Goal: Task Accomplishment & Management: Manage account settings

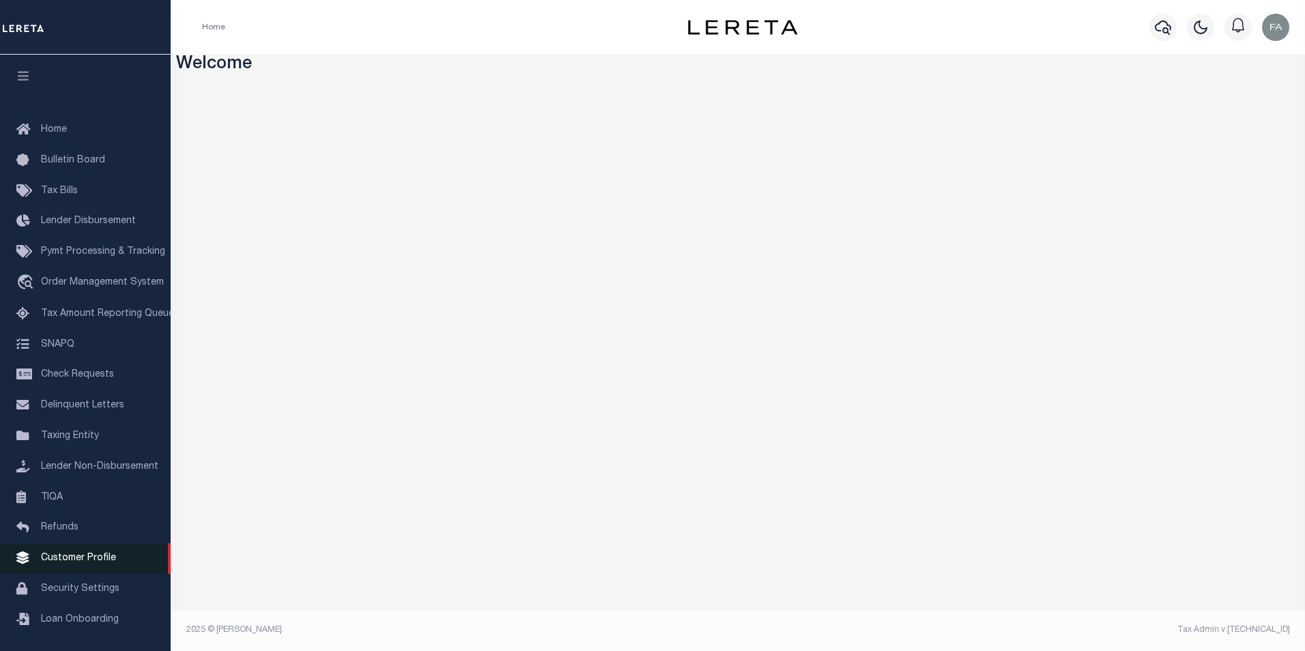
click at [85, 563] on span "Customer Profile" at bounding box center [78, 559] width 75 height 10
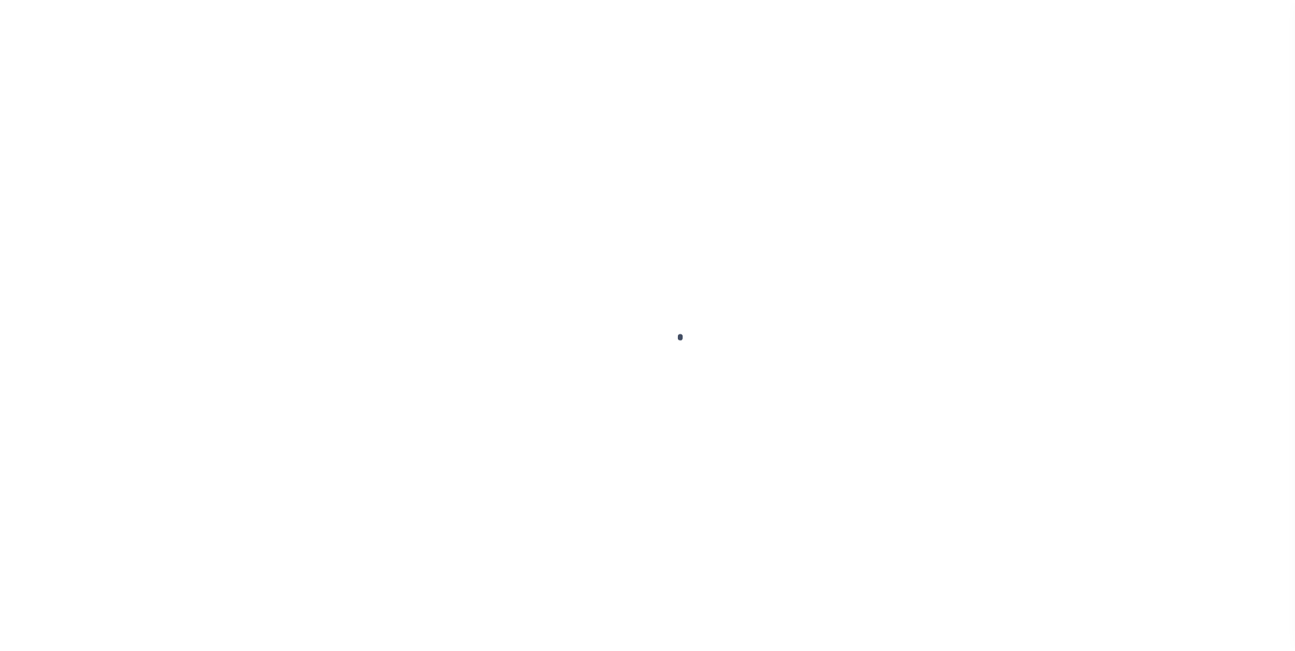
scroll to position [14, 0]
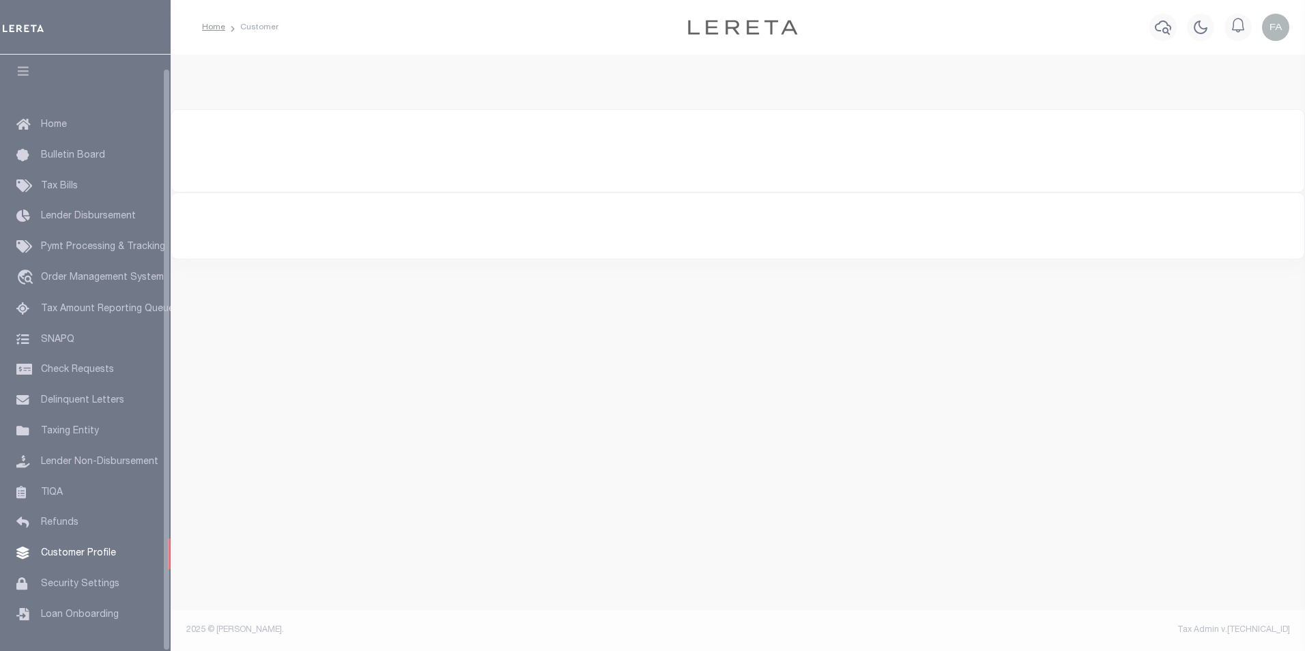
type input "1122"
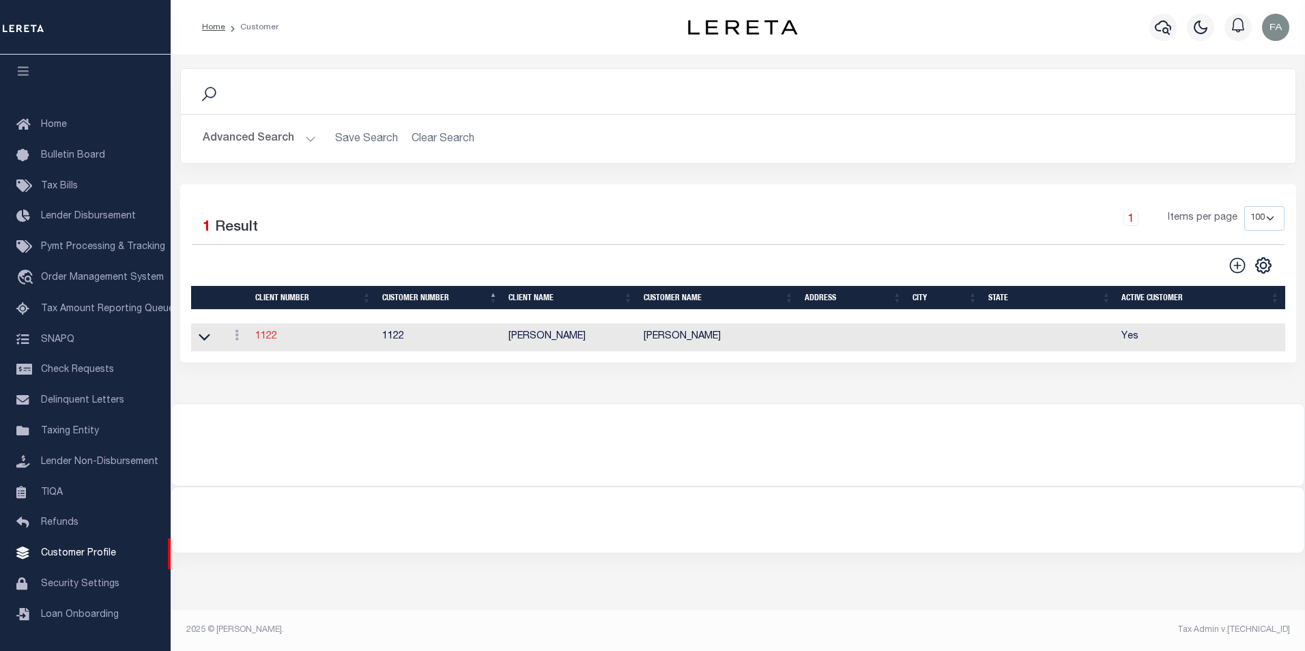
click at [267, 340] on link "1122" at bounding box center [266, 337] width 22 height 10
select select
type input "Fausto QA"
type input "Cabrera QA"
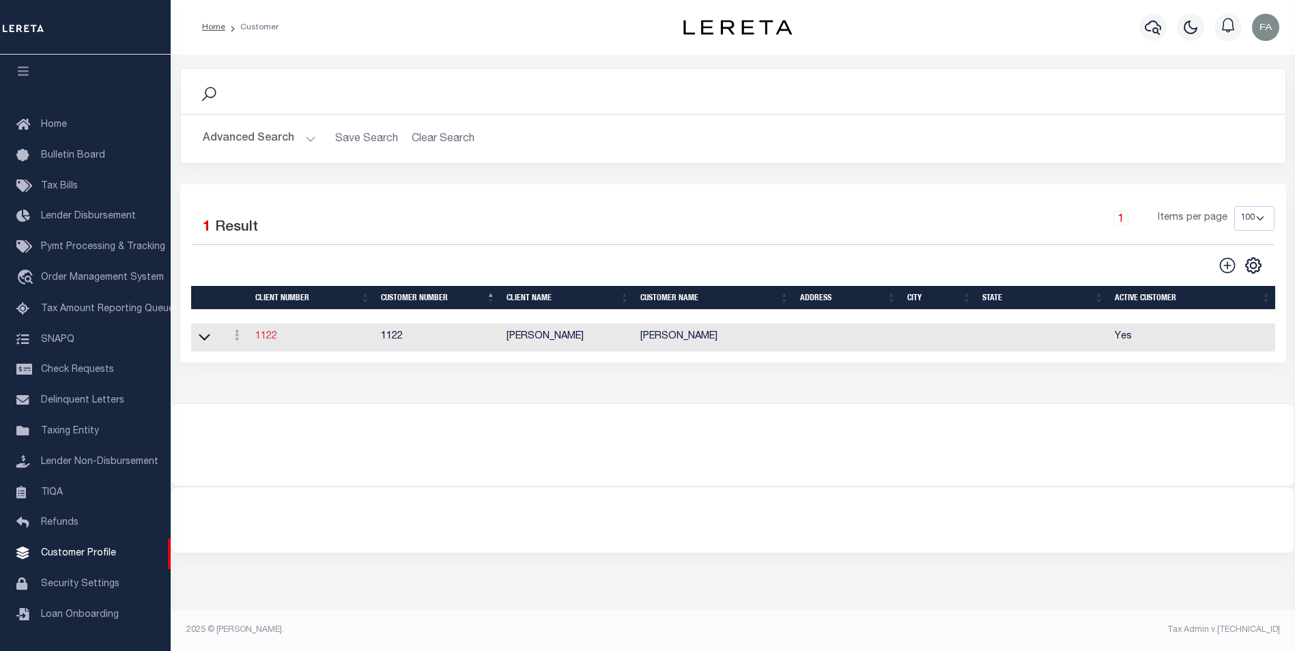
select select "Residential"
type input "Jhon Smith Cabrera"
type input "Abinader Smith Cabrera"
type input "08/22/2025"
select select "Tier 3"
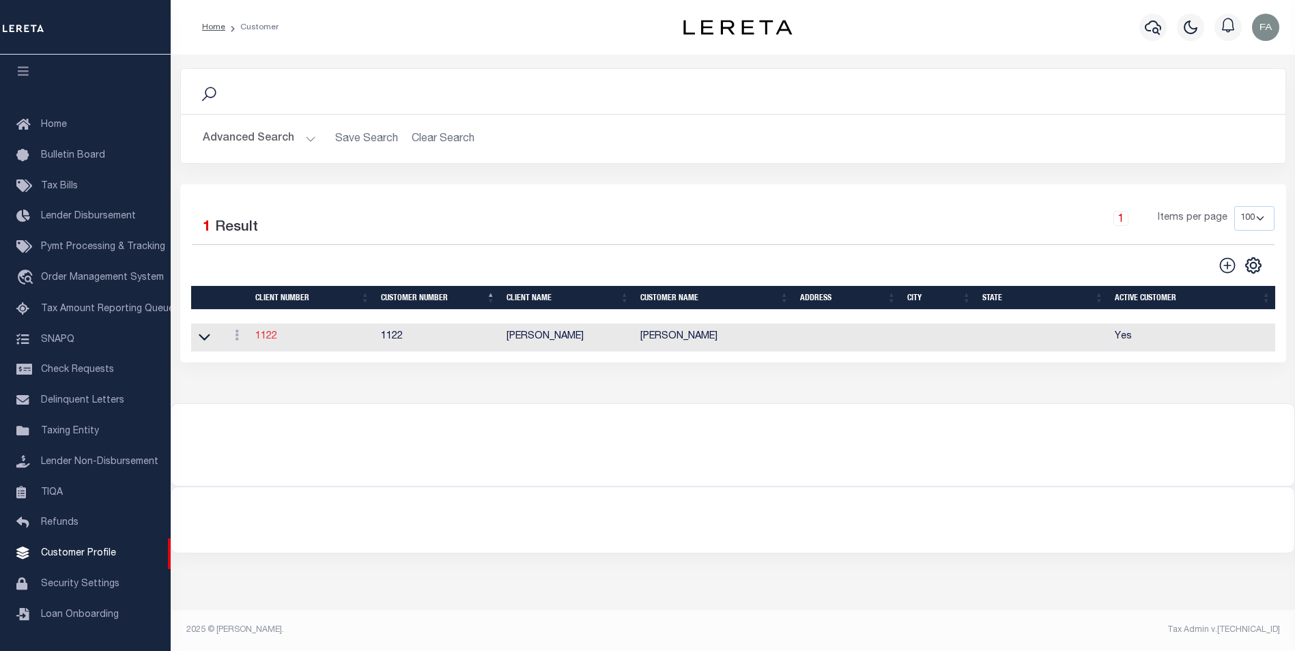
select select "FIC"
checkbox input "true"
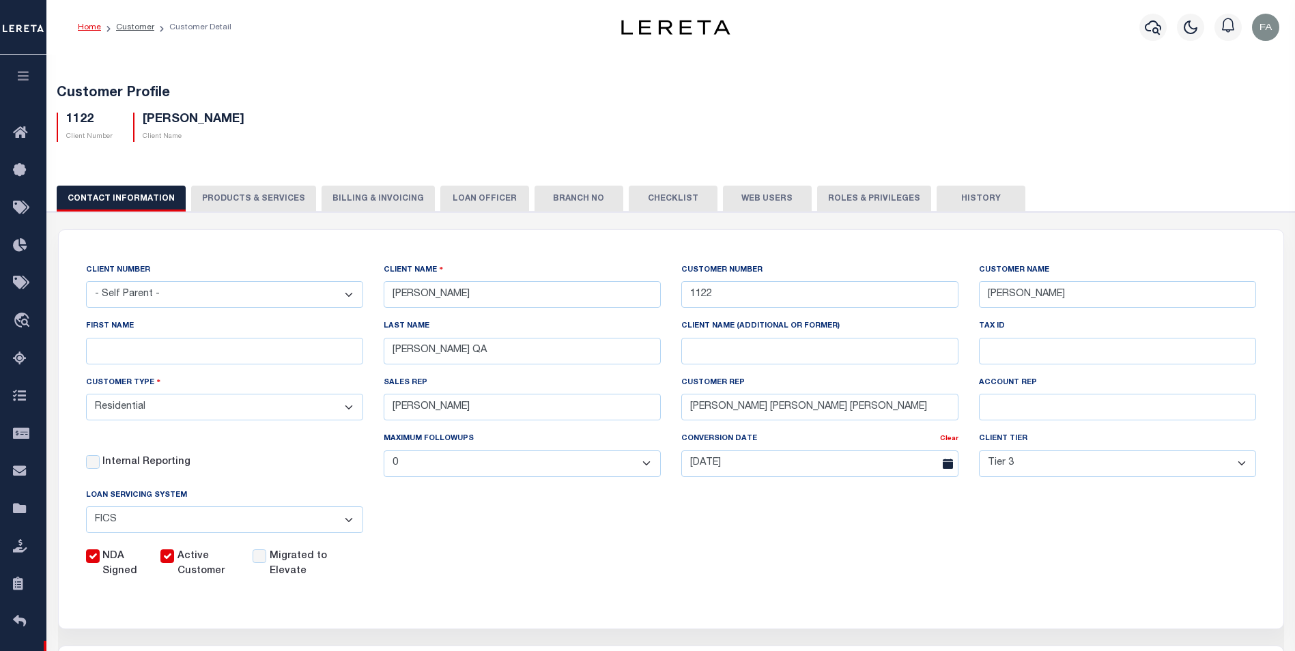
select select "2241"
type input "Renovo Financial"
type input "2241"
type input "Renovo Financial"
type input "Steven"
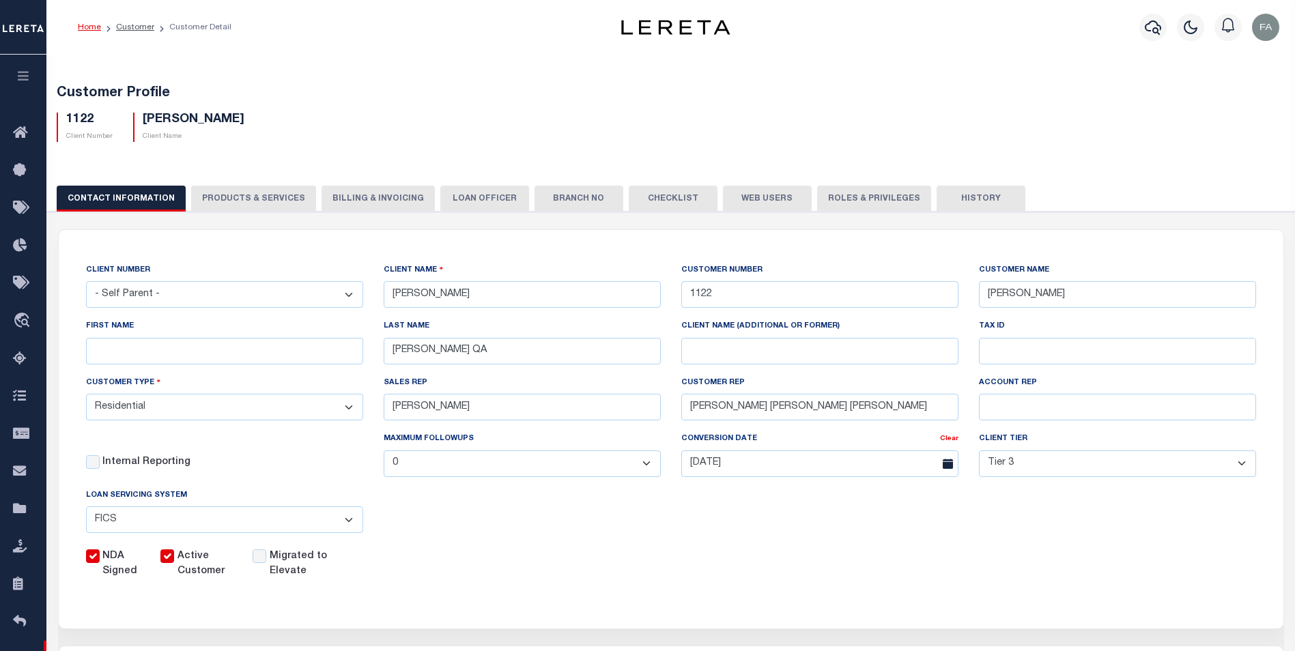
type input "Klemp"
select select "Mixed Portfolio"
type input "Tiffany Stringfellow"
type input "Barbara Kendrick"
type input "Debbie Vecellio"
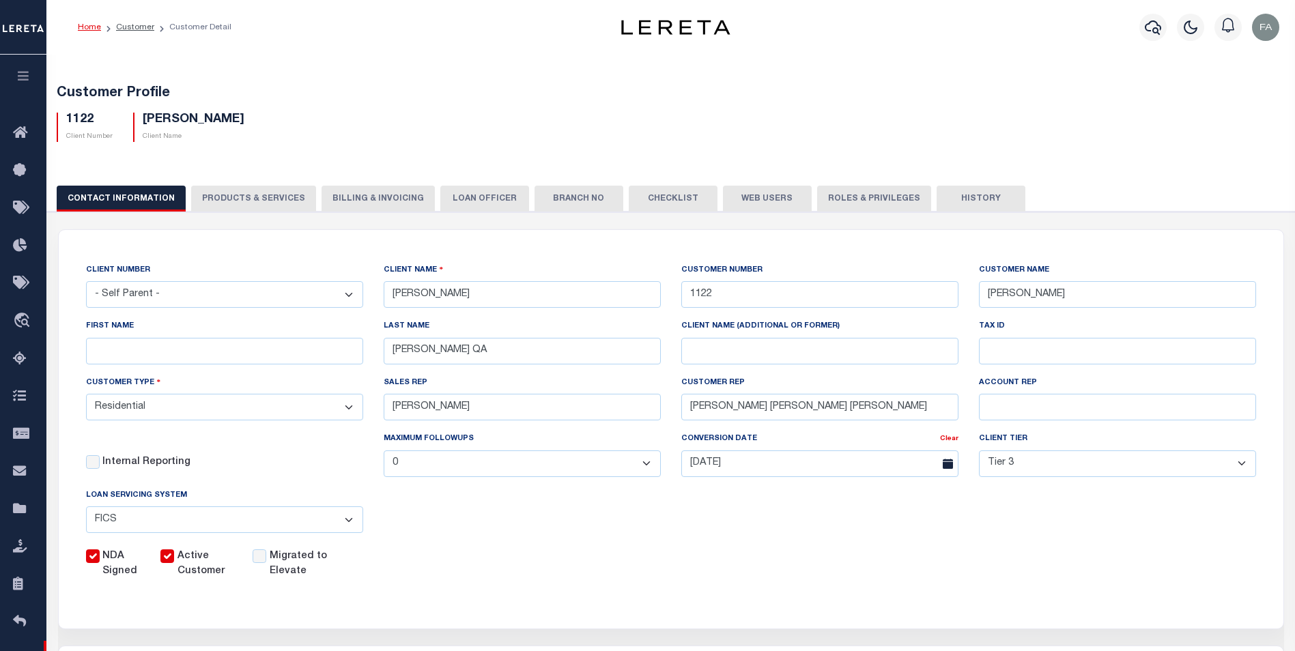
select select
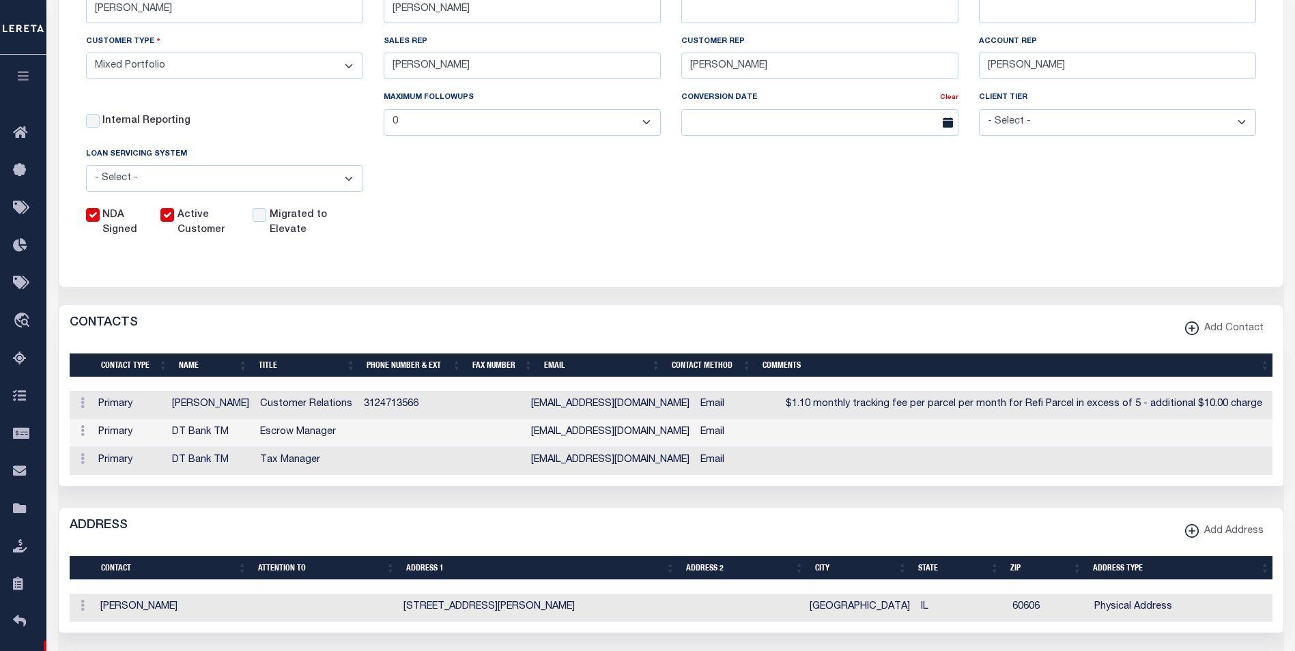
scroll to position [410, 0]
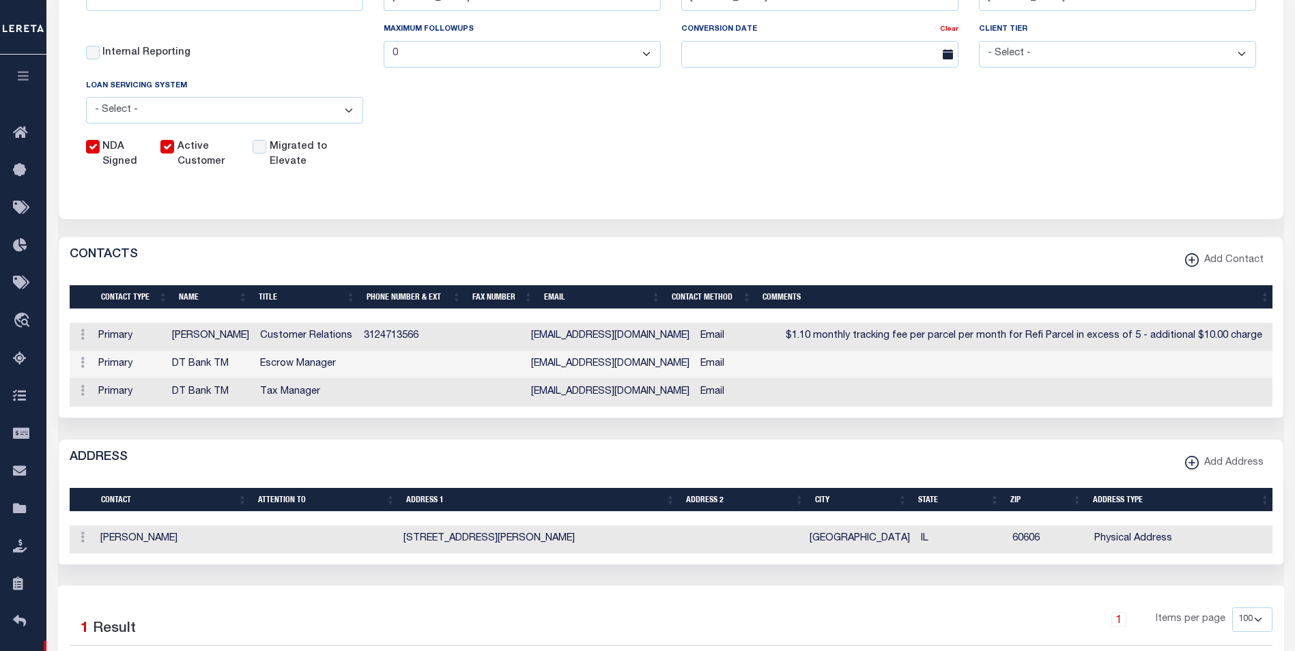
click at [528, 240] on div "CONTACTS Add Contact" at bounding box center [671, 256] width 1224 height 38
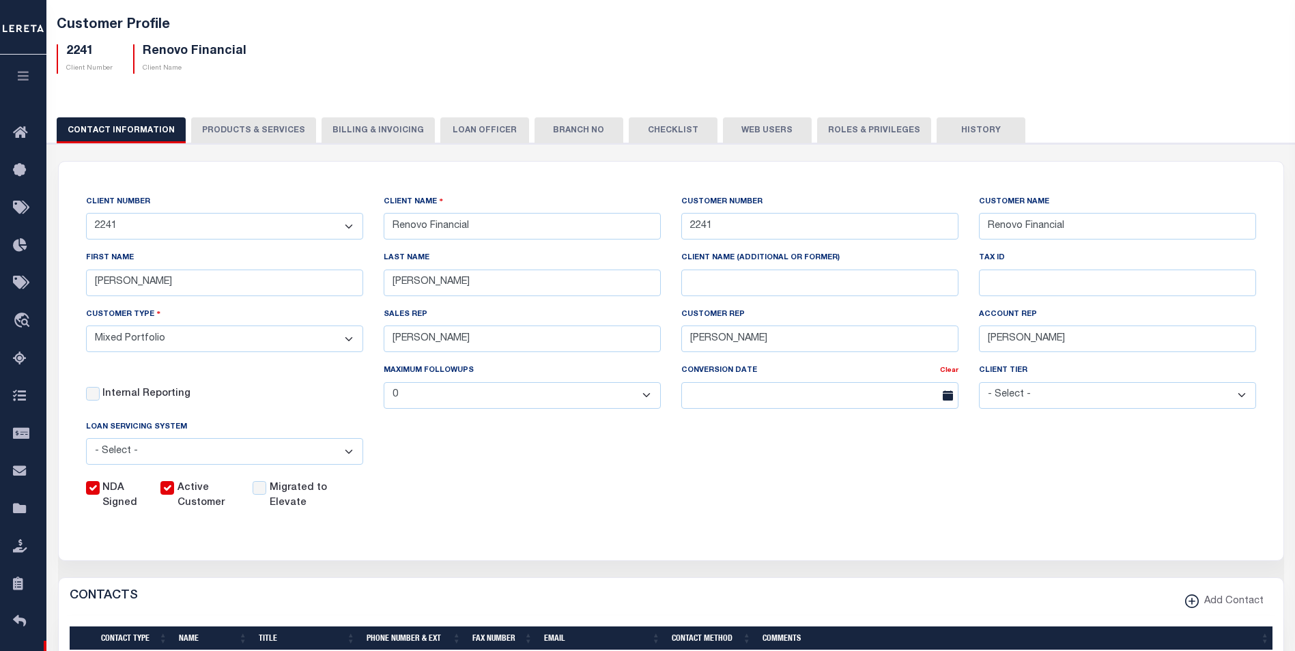
scroll to position [0, 0]
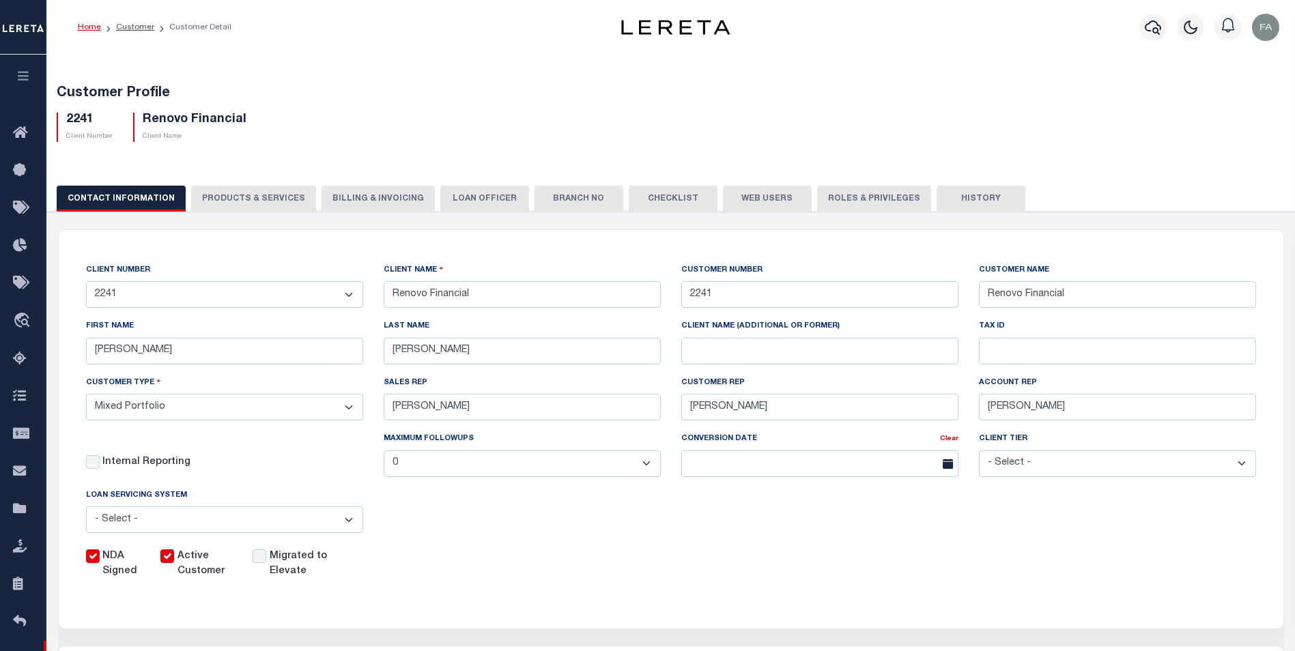
click at [252, 199] on button "PRODUCTS & SERVICES" at bounding box center [253, 199] width 125 height 26
select select "STX"
radio input "true"
checkbox input "true"
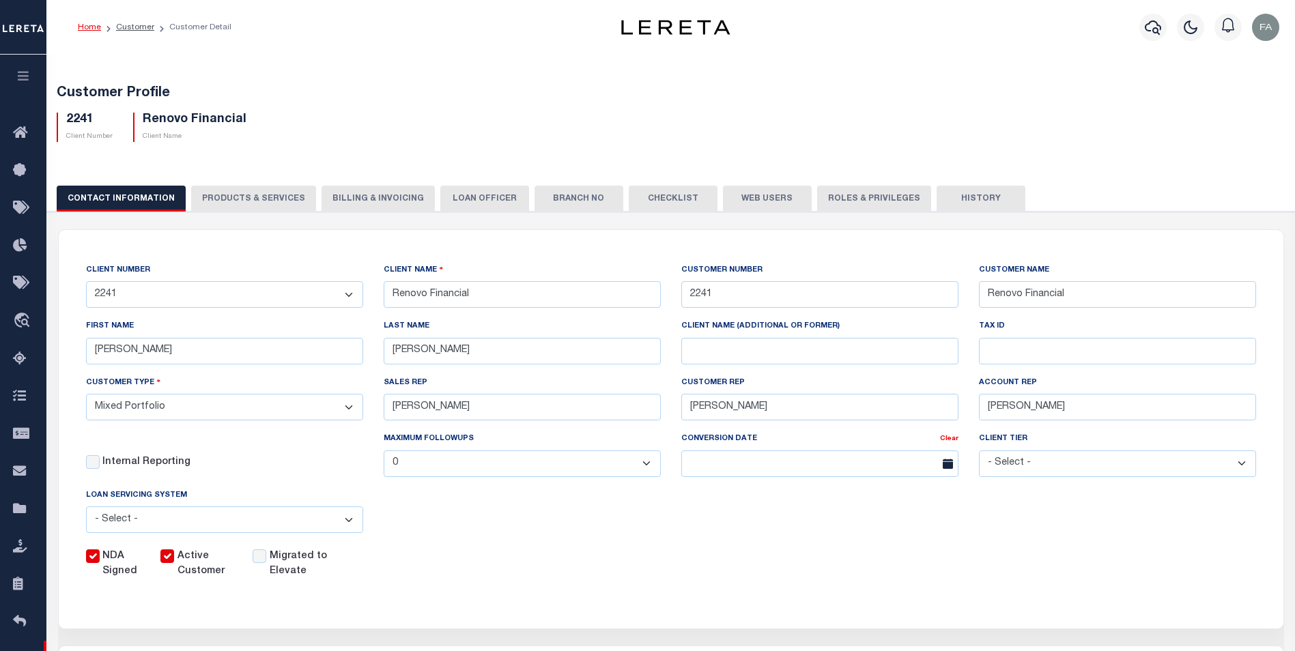
checkbox input "true"
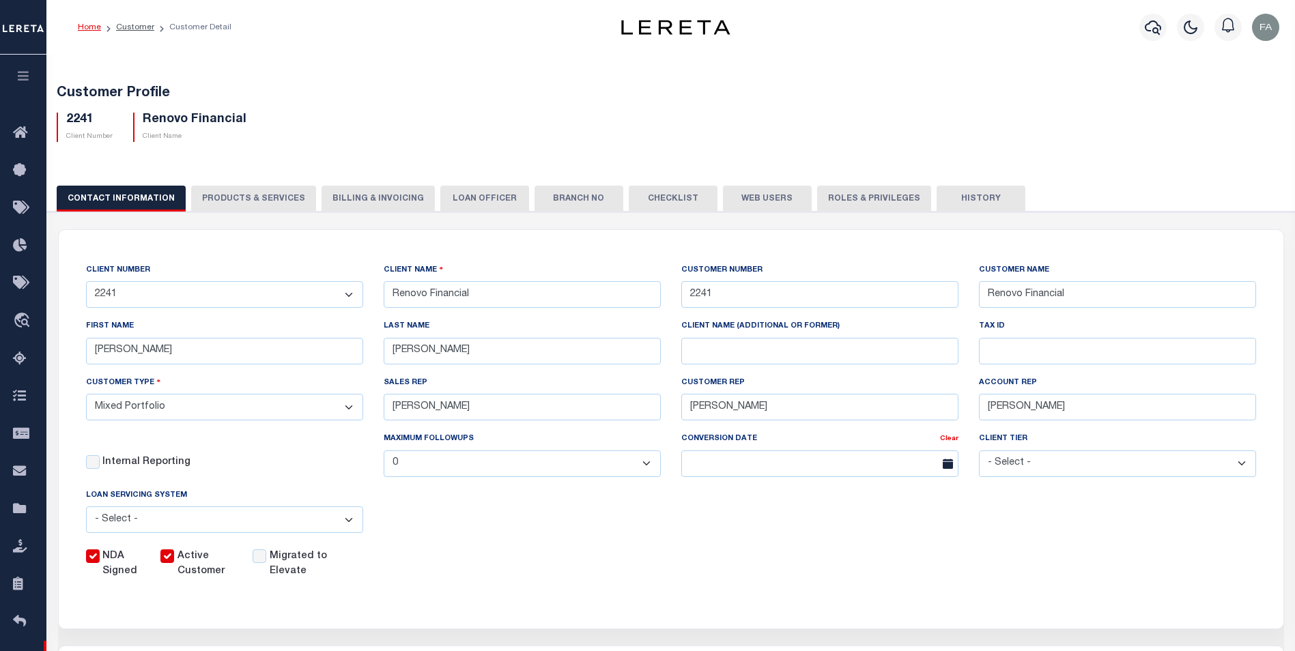
checkbox input "true"
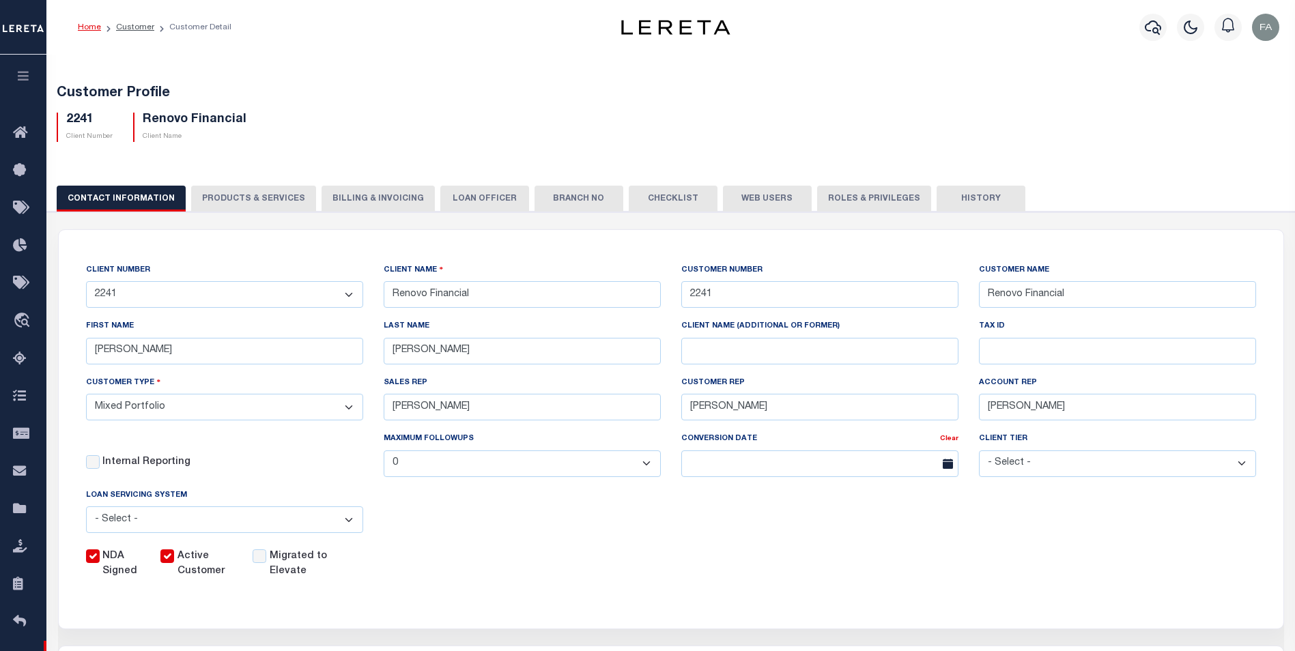
checkbox input "true"
type textarea "$1.10 monthly tracking fee per parcel per month for Refi Parcel in excess of 5 …"
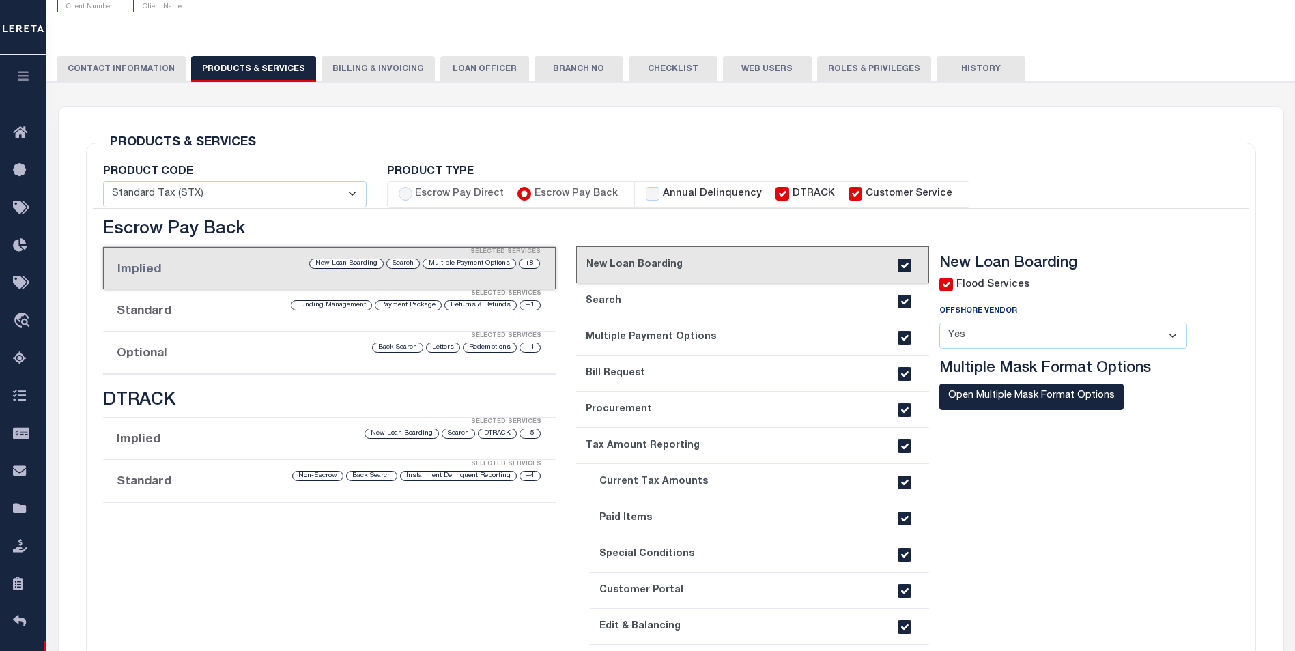
scroll to position [205, 0]
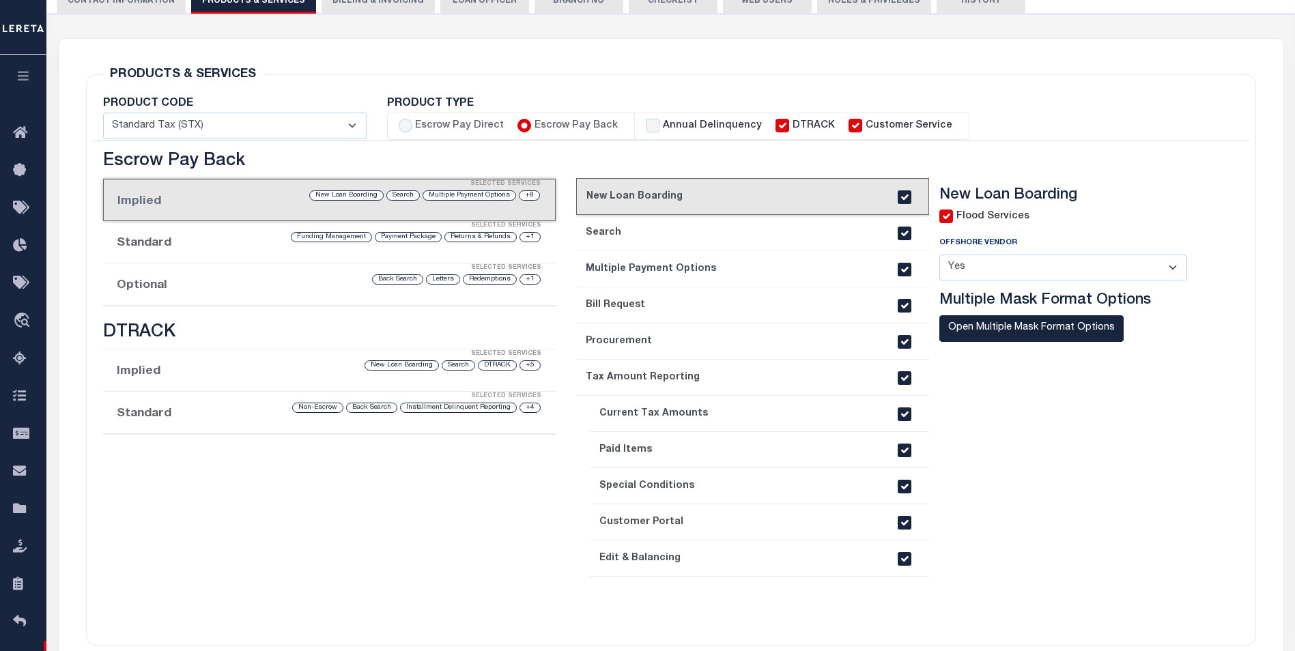
click at [270, 280] on div "Selected Services" at bounding box center [343, 268] width 453 height 27
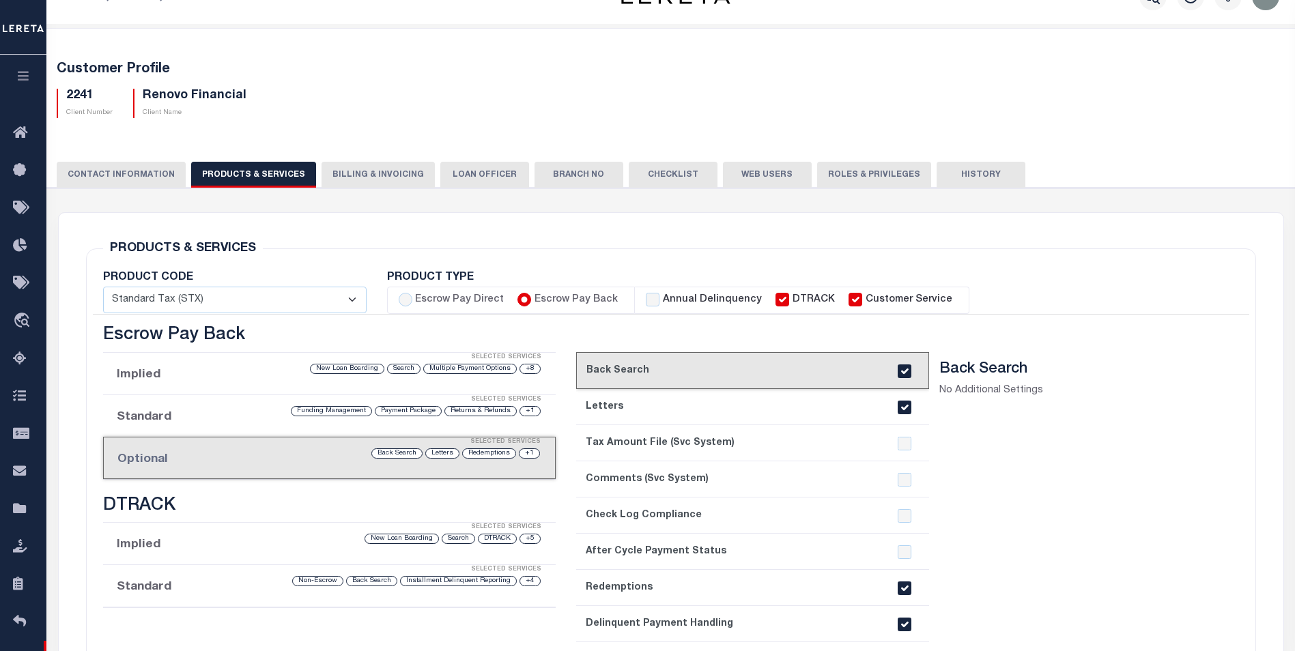
scroll to position [44, 0]
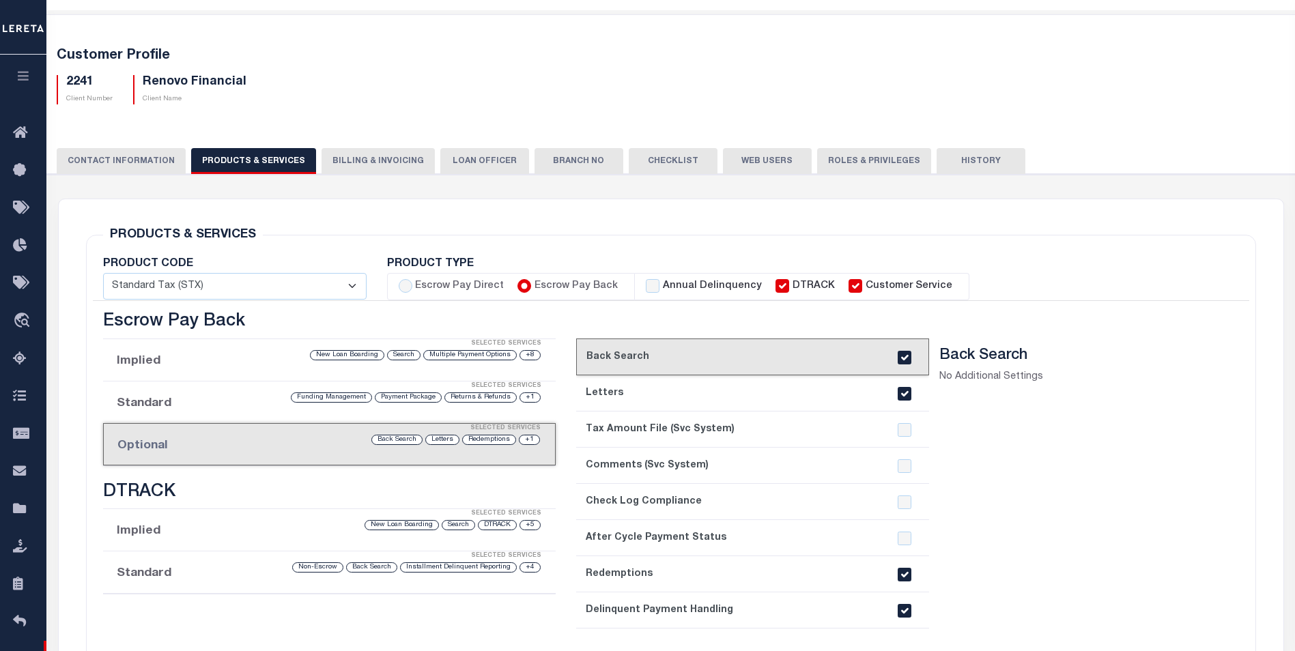
click at [1260, 417] on div "PRODUCTS & SERVICES Changes to Product and Services will be applied to the loan…" at bounding box center [671, 570] width 1192 height 676
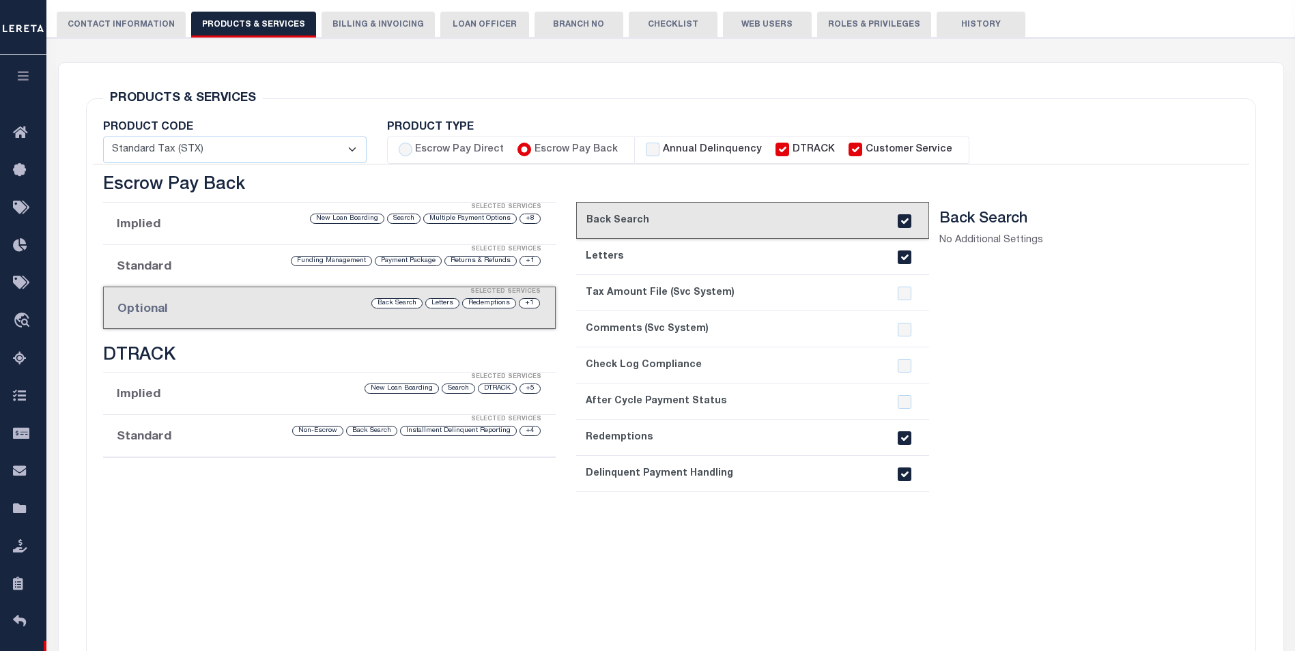
click at [902, 477] on input "checkbox" at bounding box center [904, 475] width 14 height 14
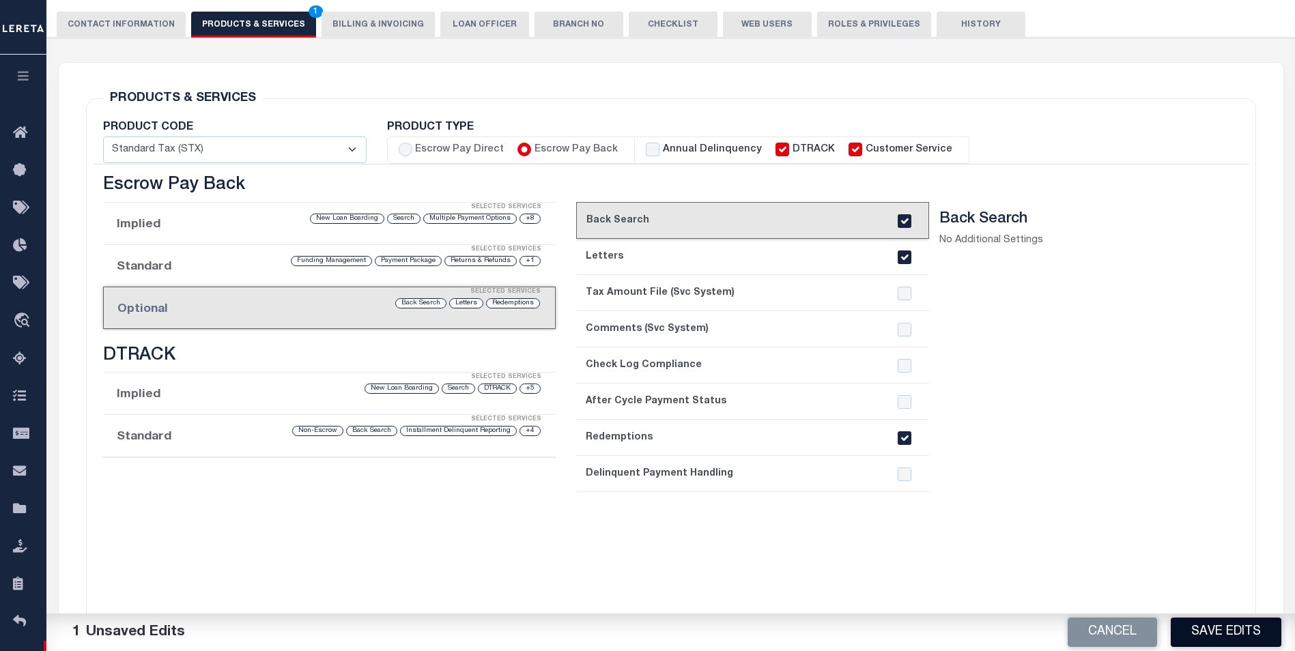
click at [1199, 625] on button "Save Edits" at bounding box center [1225, 632] width 111 height 29
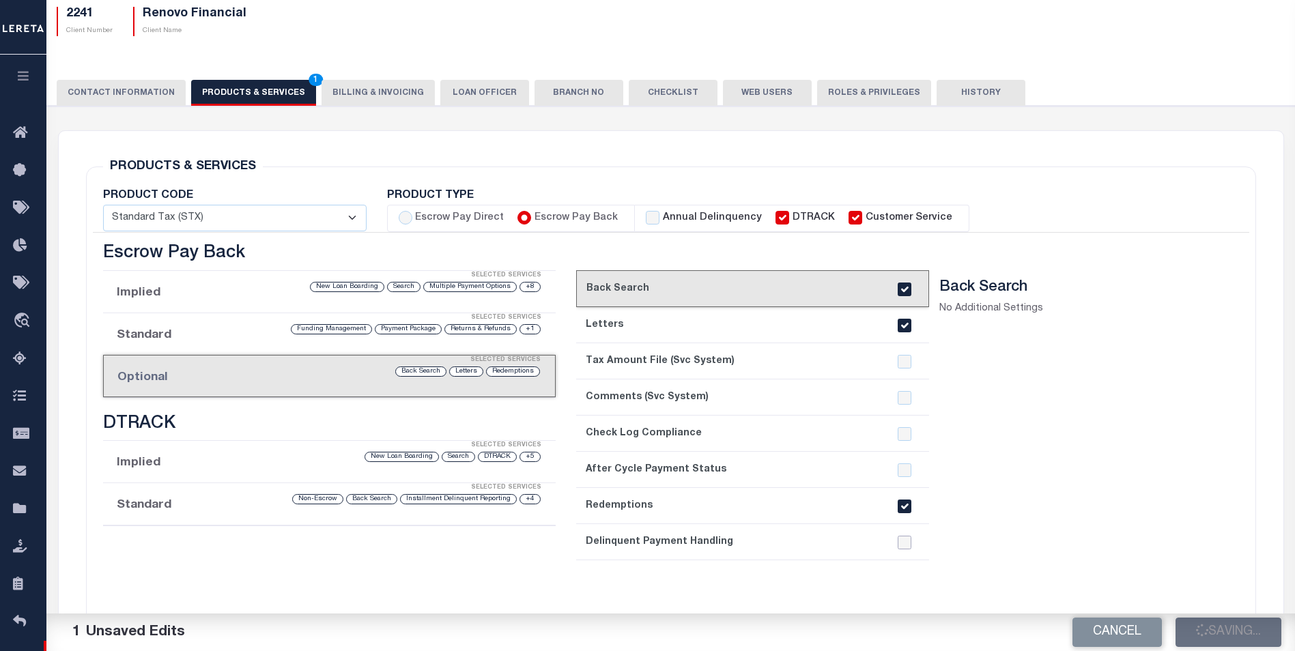
click at [901, 545] on input "checkbox" at bounding box center [904, 543] width 14 height 14
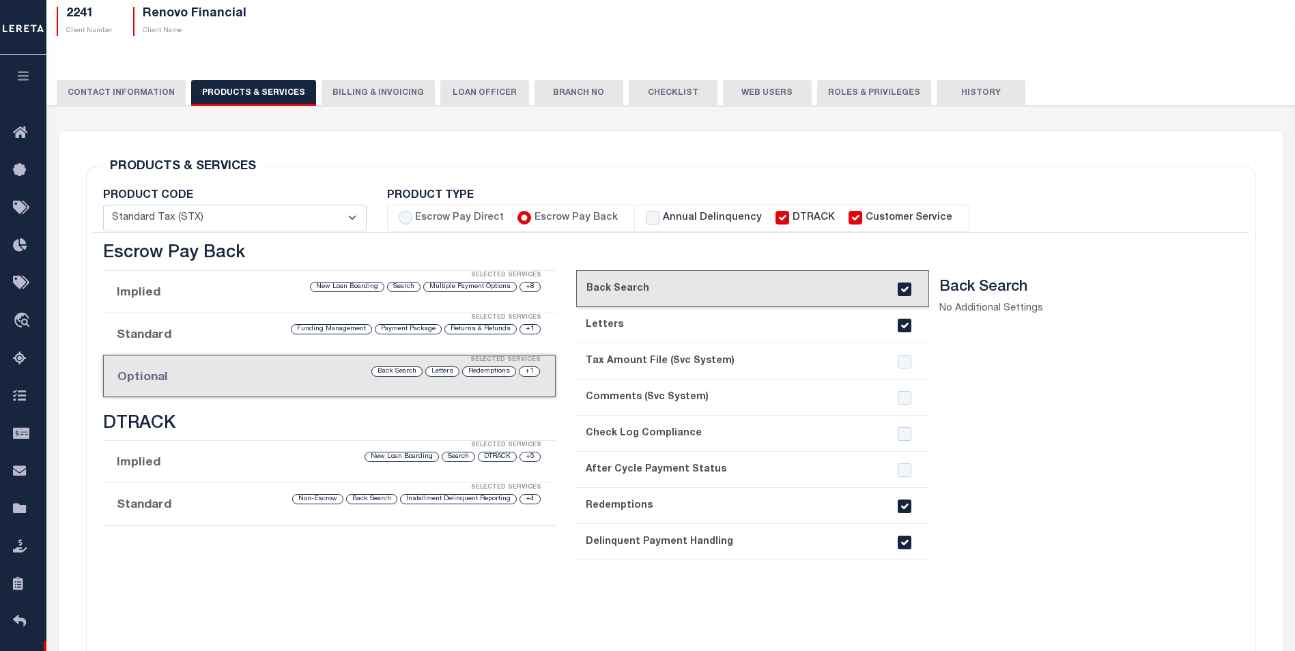
click at [903, 538] on input "checkbox" at bounding box center [904, 543] width 14 height 14
checkbox input "false"
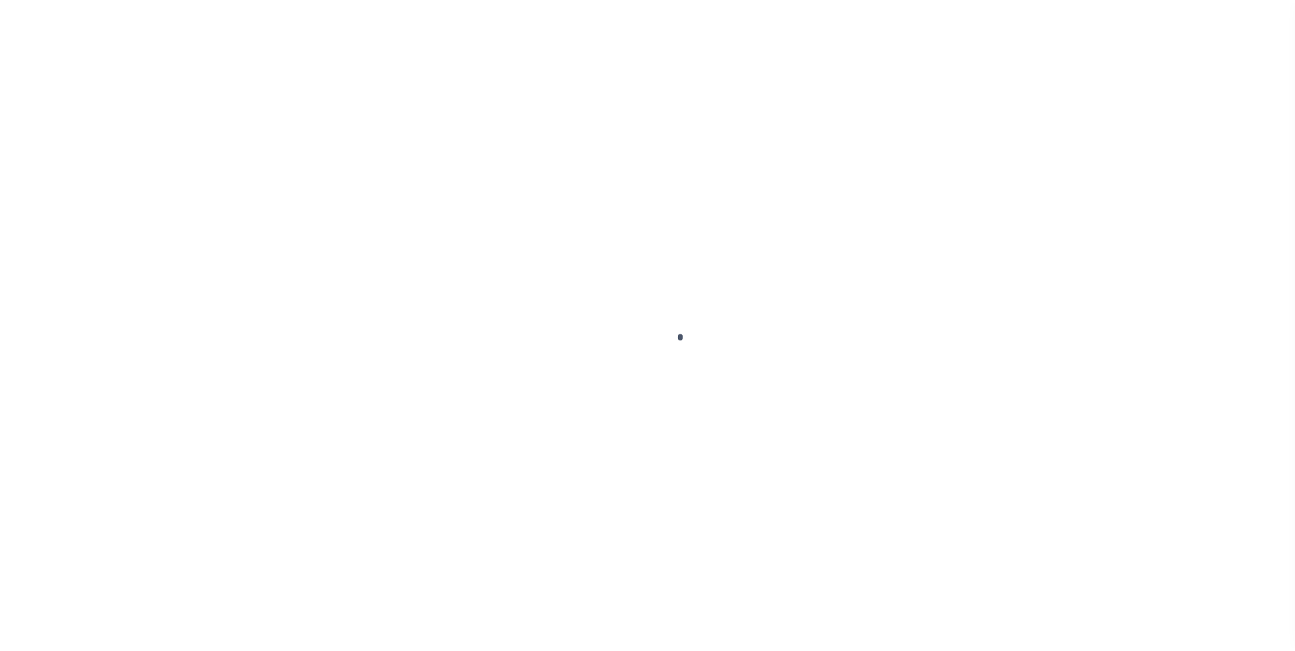
scroll to position [14, 0]
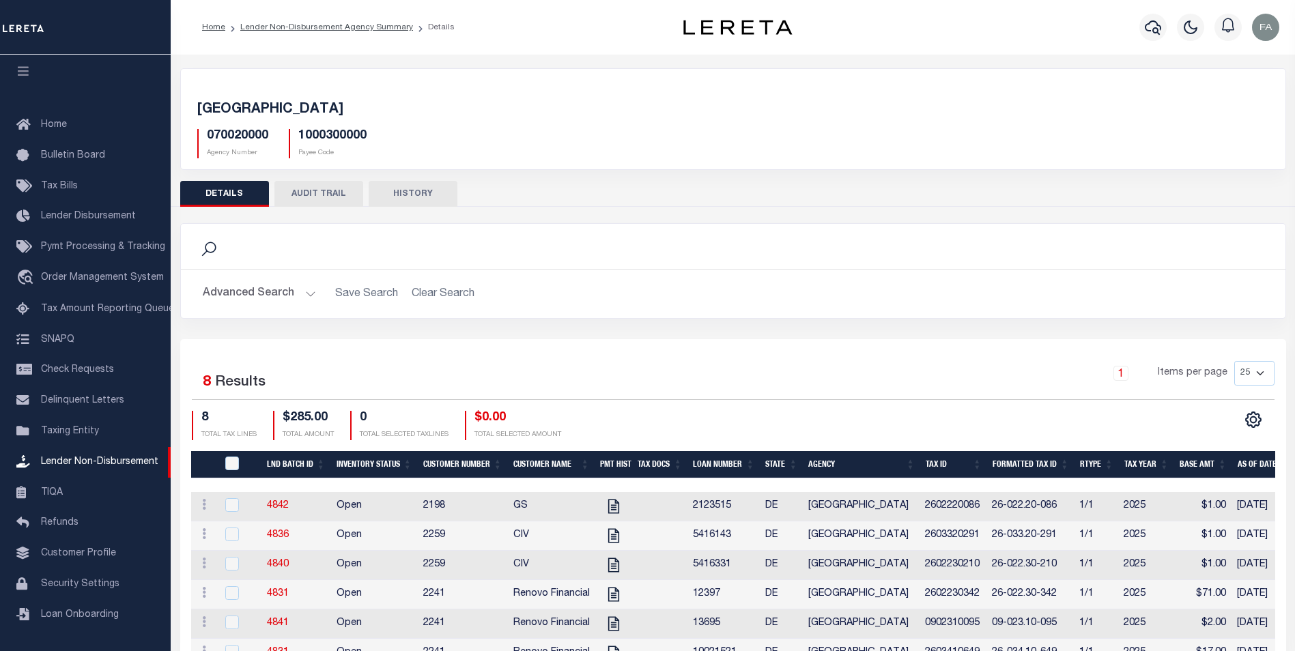
click at [258, 293] on button "Advanced Search" at bounding box center [259, 294] width 113 height 27
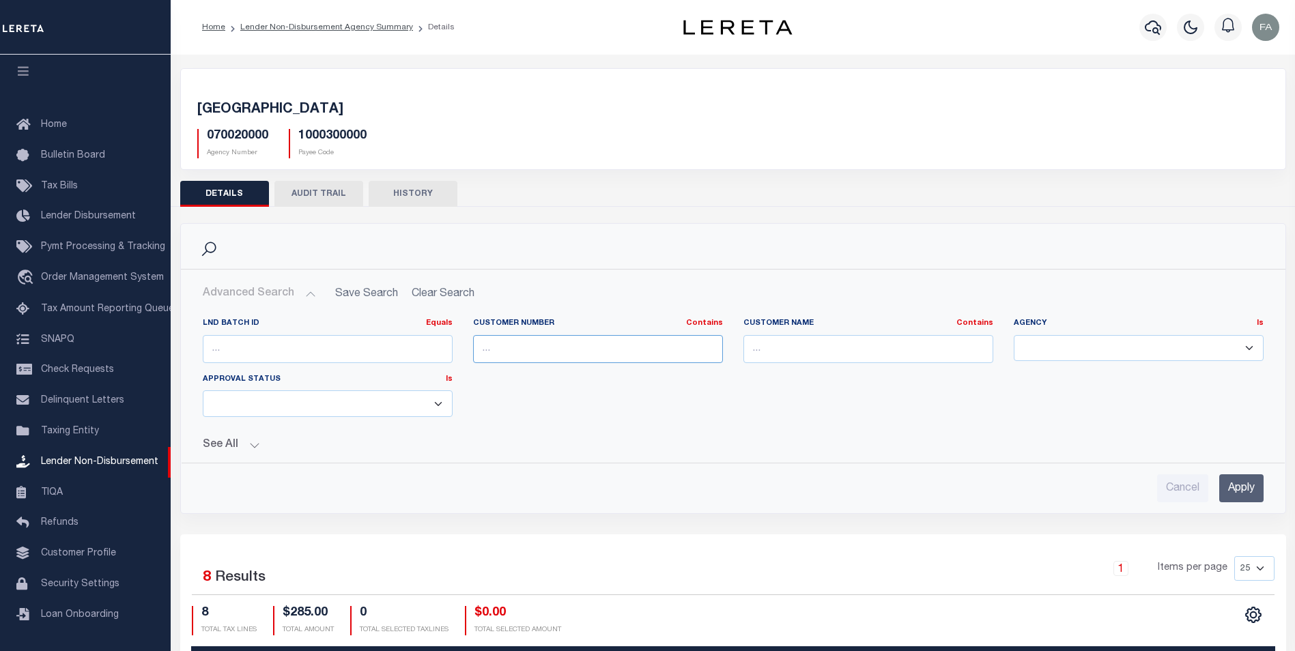
click at [557, 344] on input "text" at bounding box center [598, 349] width 250 height 28
drag, startPoint x: 807, startPoint y: 348, endPoint x: 811, endPoint y: 355, distance: 8.0
click at [807, 348] on input "text" at bounding box center [868, 349] width 250 height 28
drag, startPoint x: 611, startPoint y: 352, endPoint x: 635, endPoint y: 355, distance: 24.0
click at [611, 352] on input "text" at bounding box center [598, 349] width 250 height 28
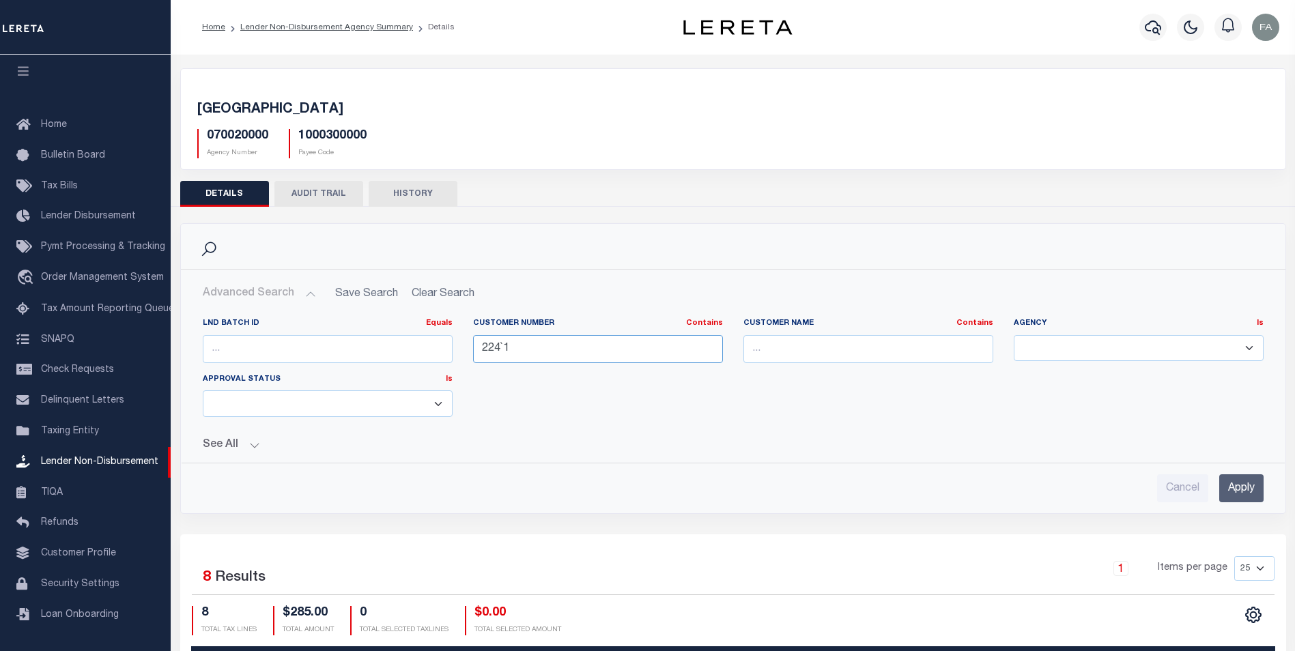
drag, startPoint x: 501, startPoint y: 349, endPoint x: 603, endPoint y: 357, distance: 102.0
click at [596, 356] on input "224`1" at bounding box center [598, 349] width 250 height 28
drag, startPoint x: 500, startPoint y: 350, endPoint x: 551, endPoint y: 352, distance: 51.9
click at [551, 352] on input "224`1" at bounding box center [598, 349] width 250 height 28
type input "2241"
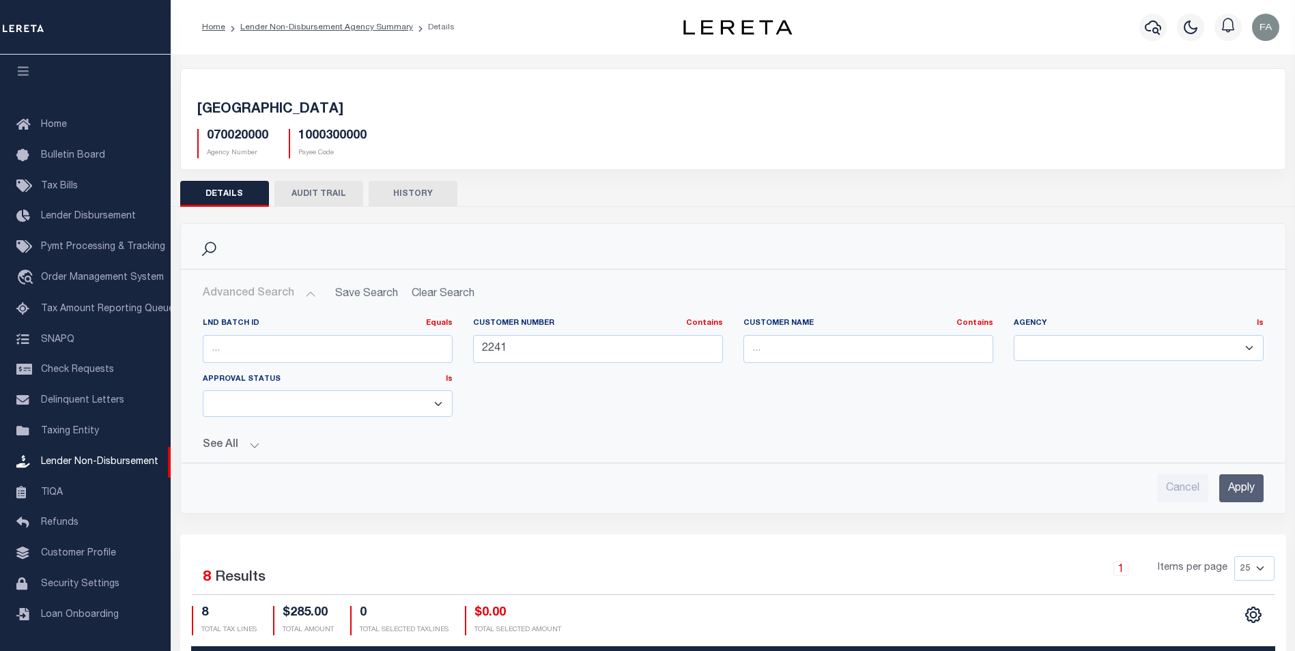
click at [1234, 485] on input "Apply" at bounding box center [1241, 488] width 44 height 28
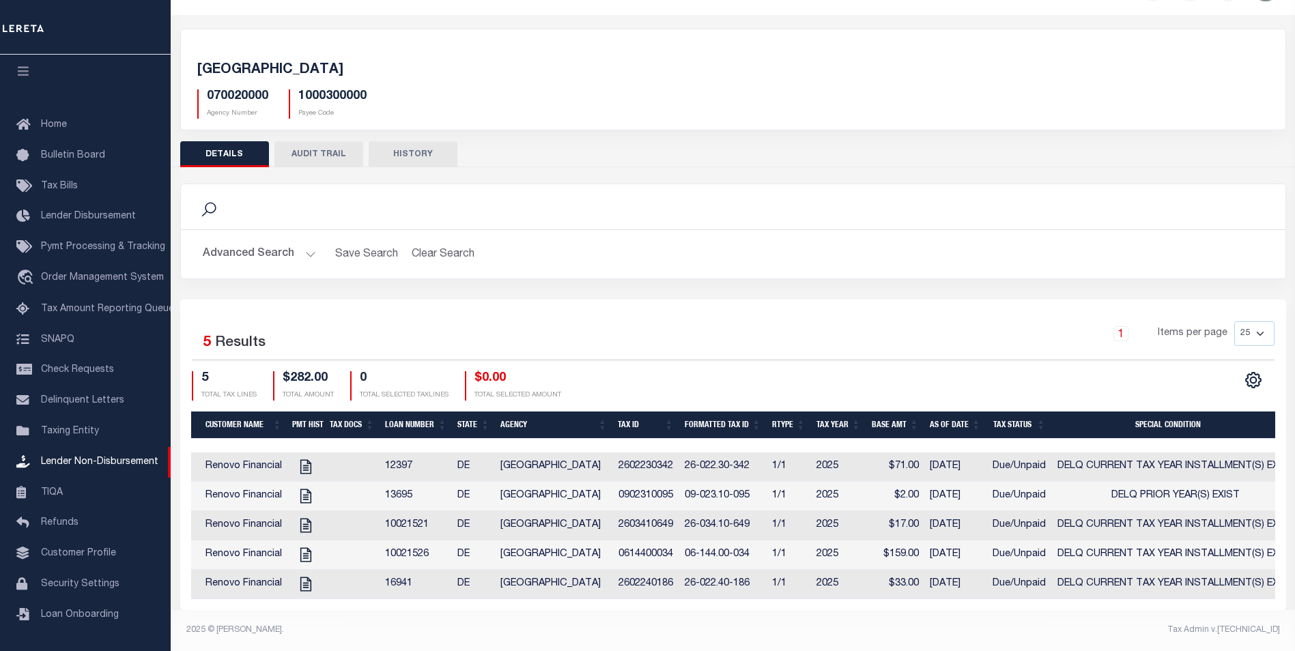
scroll to position [0, 329]
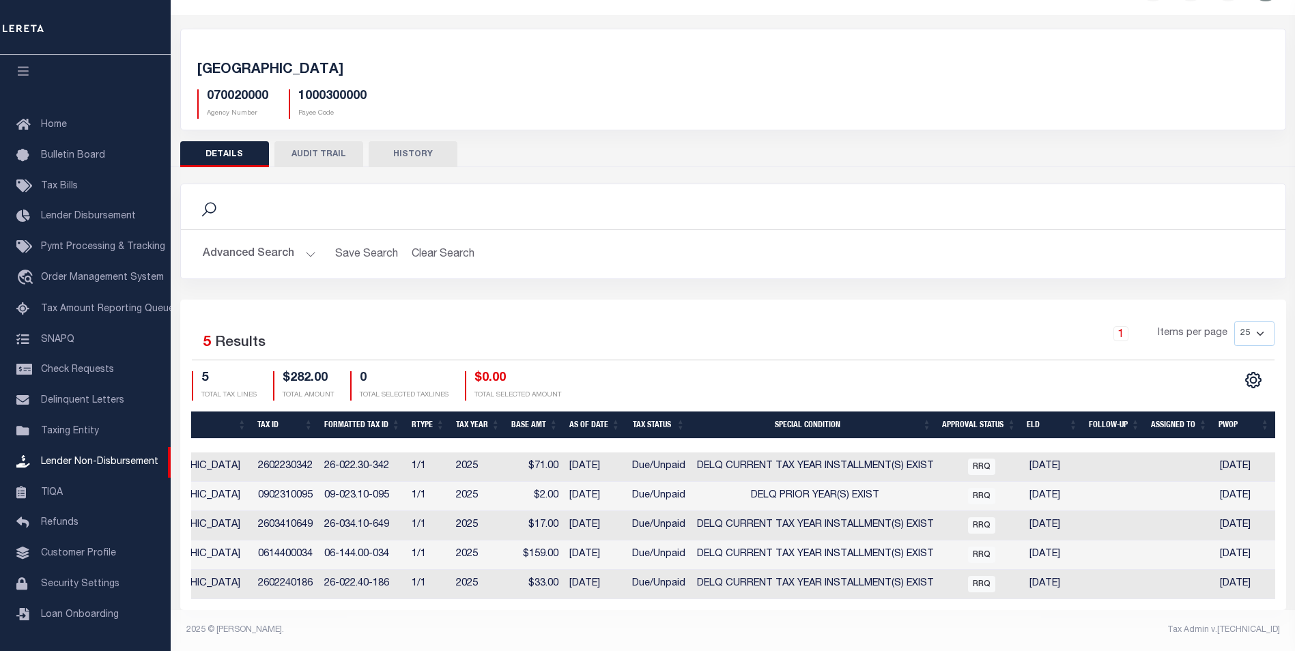
click at [813, 201] on div "Search" at bounding box center [733, 206] width 1082 height 23
click at [259, 241] on button "Advanced Search" at bounding box center [259, 254] width 113 height 27
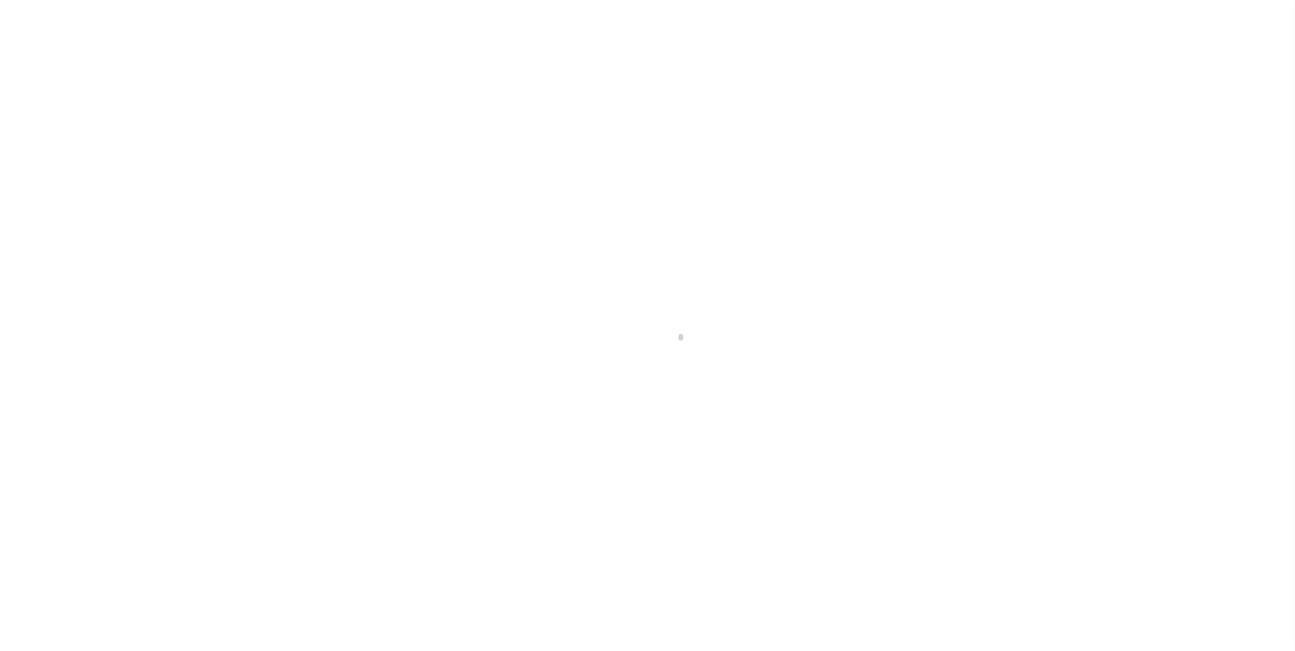
select select "Mixed Portfolio"
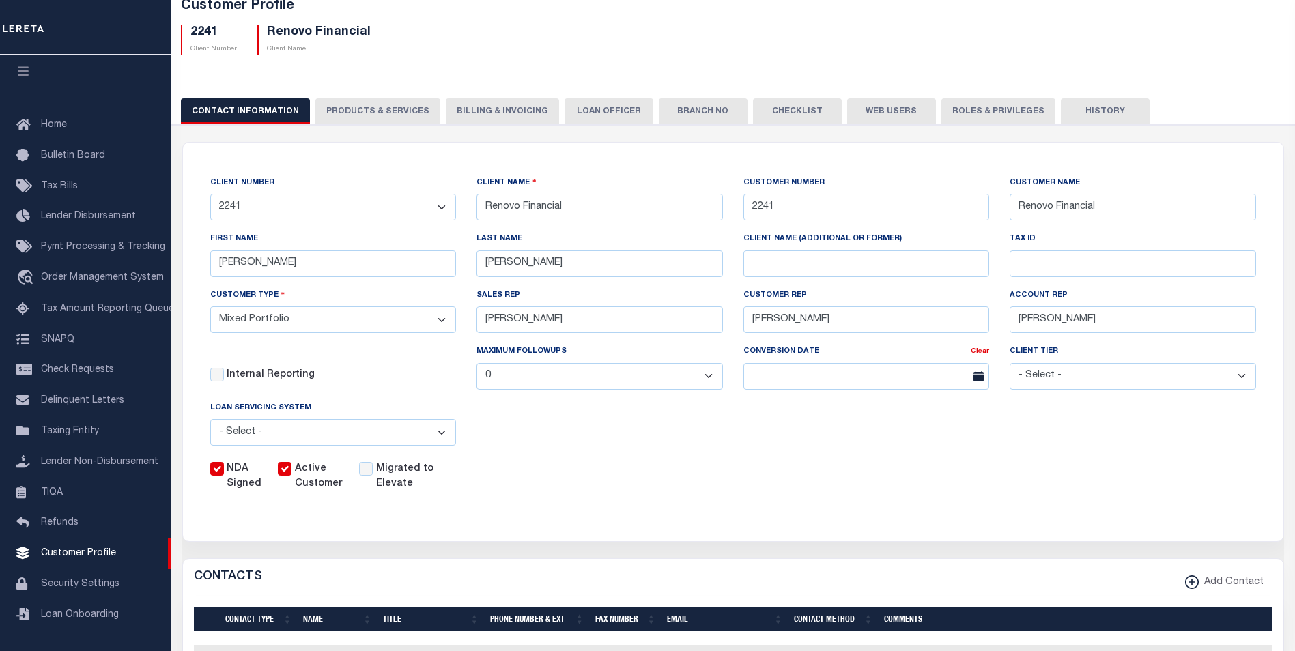
scroll to position [19, 0]
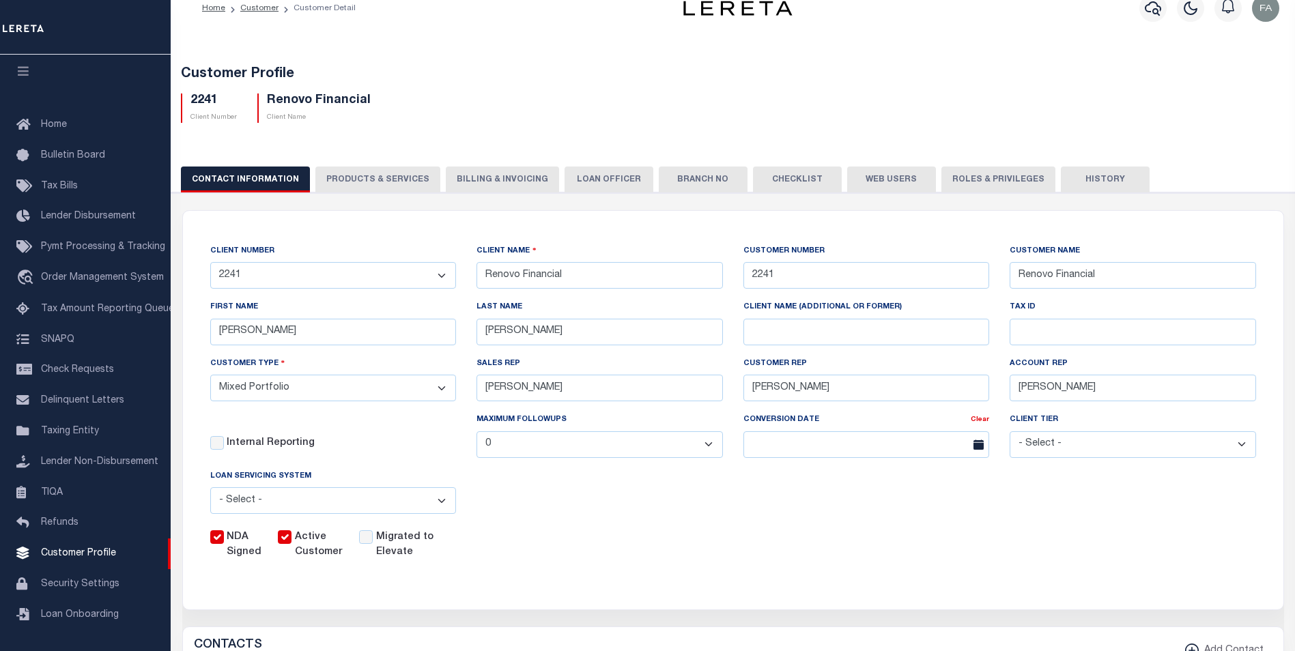
click at [362, 179] on button "PRODUCTS & SERVICES" at bounding box center [377, 180] width 125 height 26
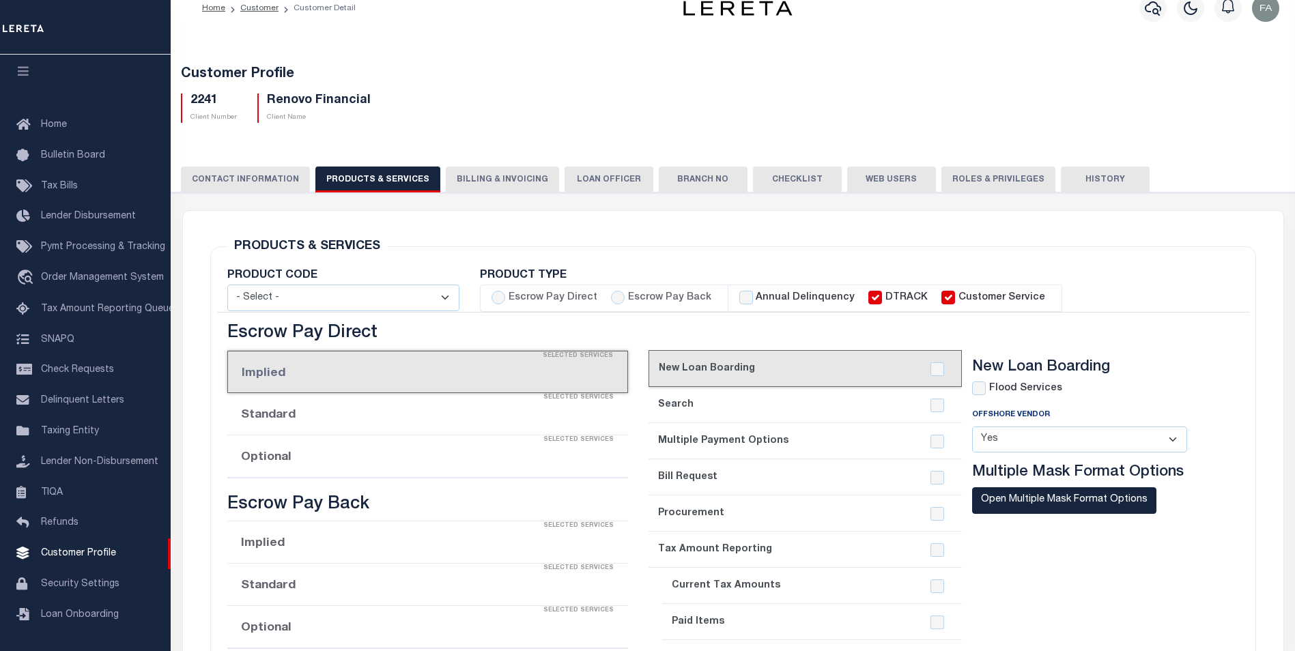
select select "STX"
radio input "true"
checkbox input "true"
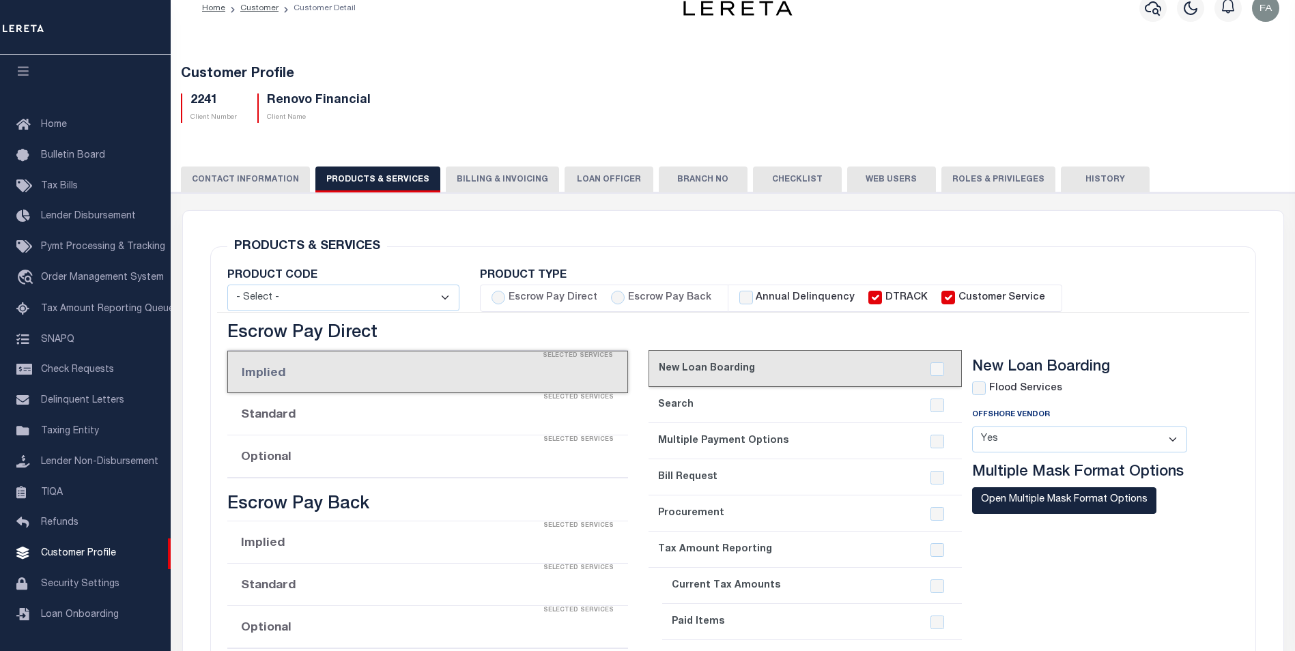
checkbox input "true"
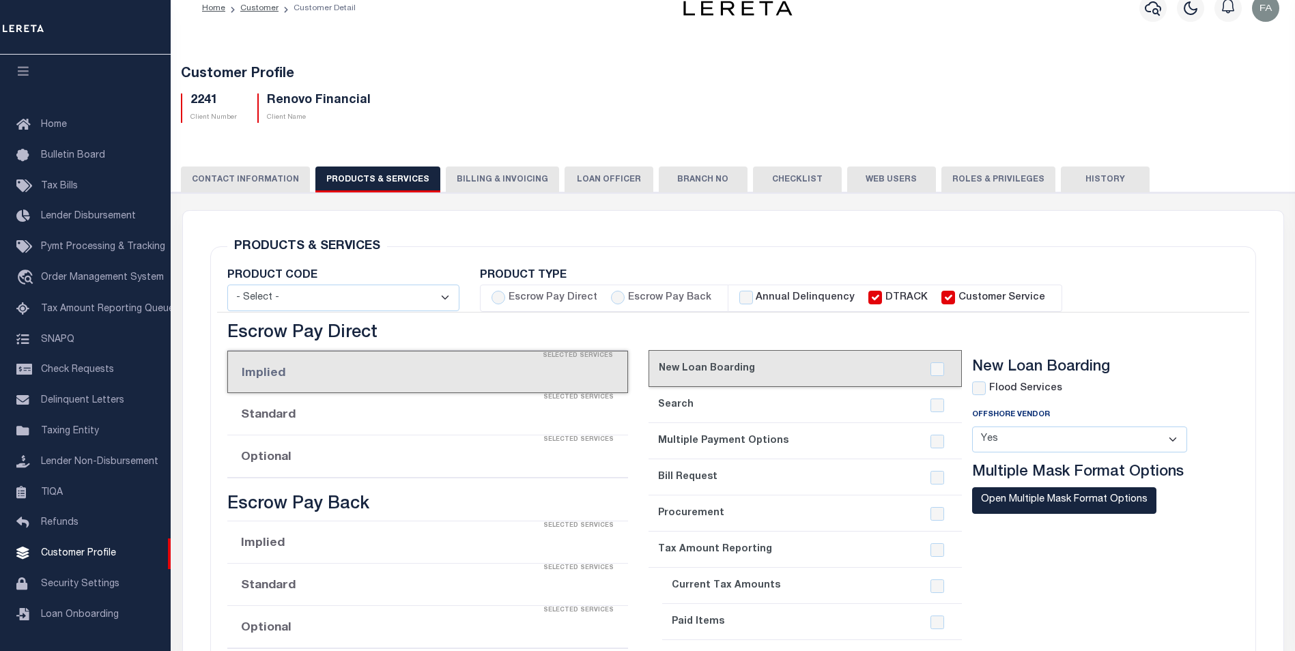
checkbox input "true"
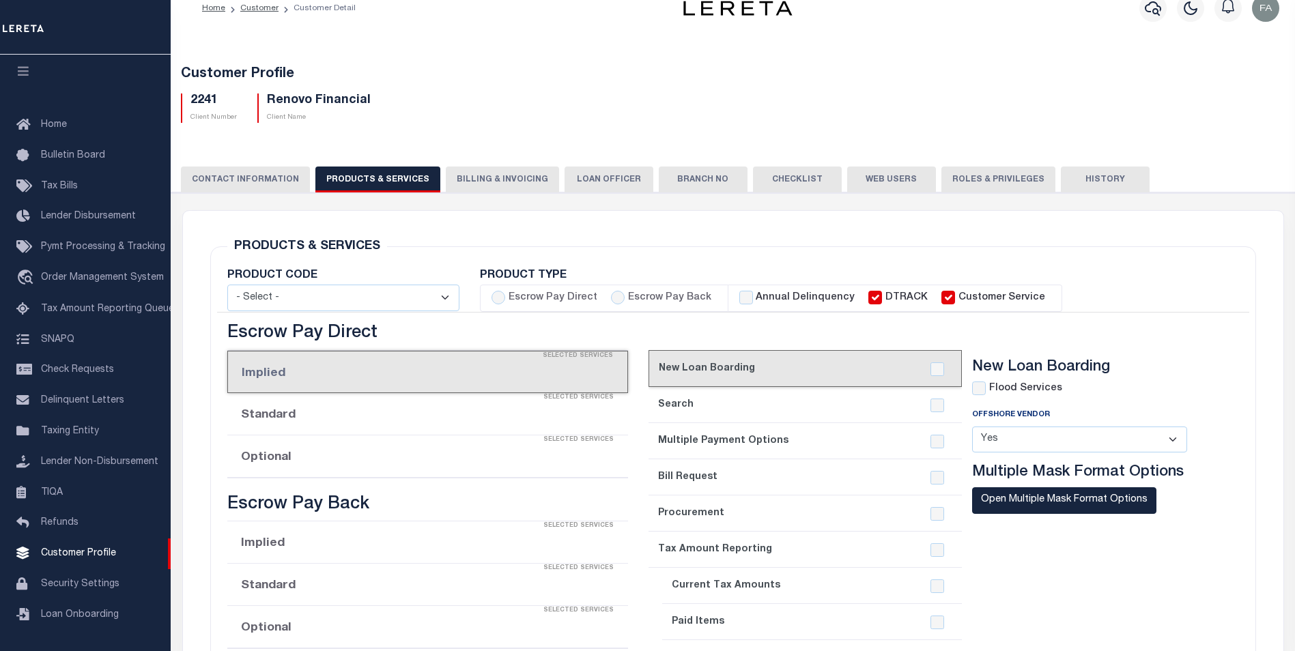
checkbox input "true"
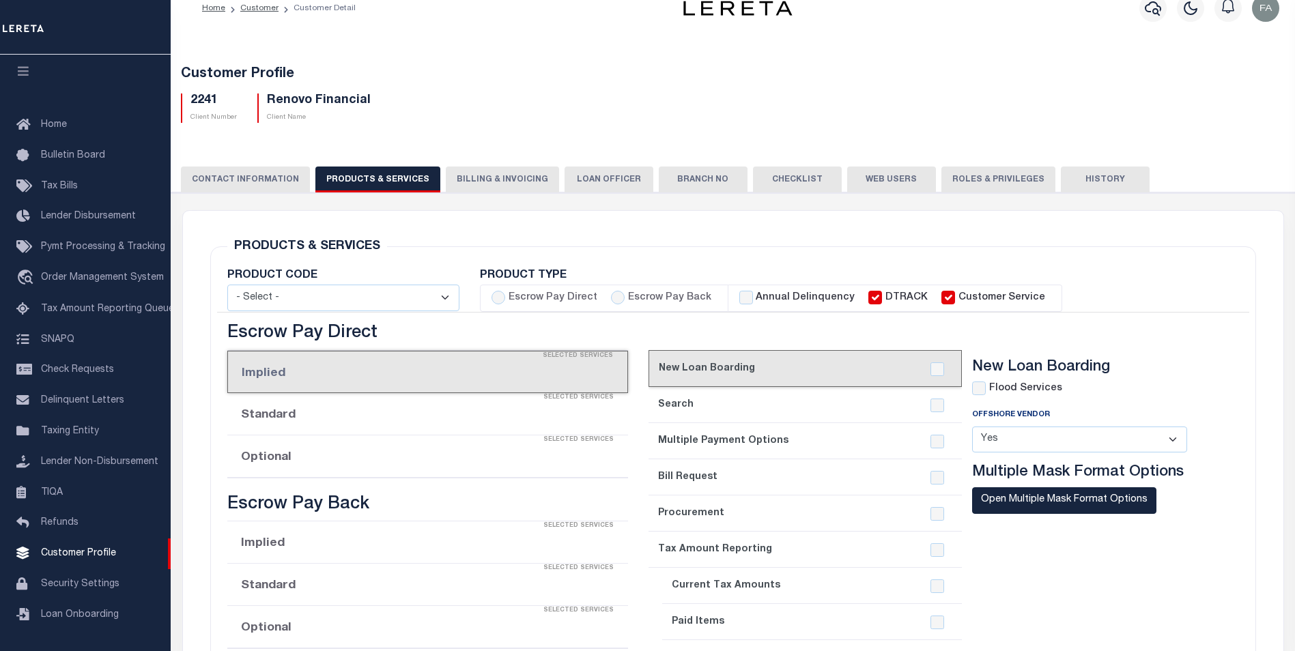
type textarea "$1.10 monthly tracking fee per parcel per month for Refi Parcel in excess of 5 …"
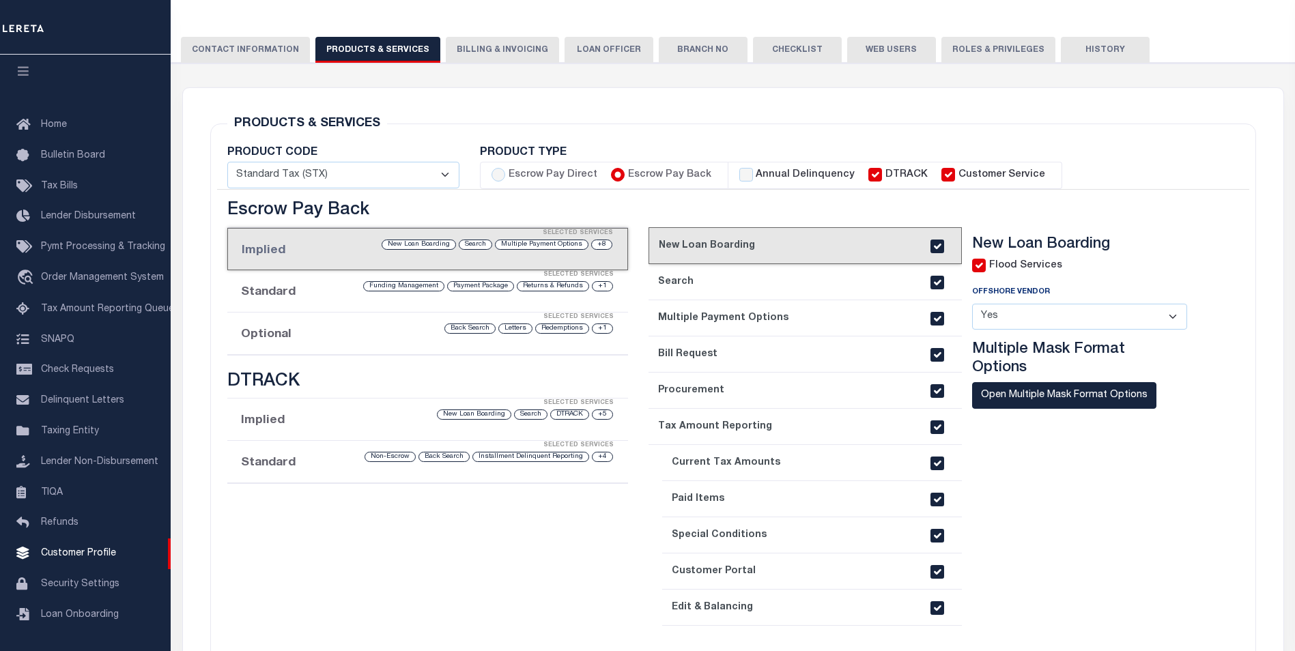
scroll to position [292, 0]
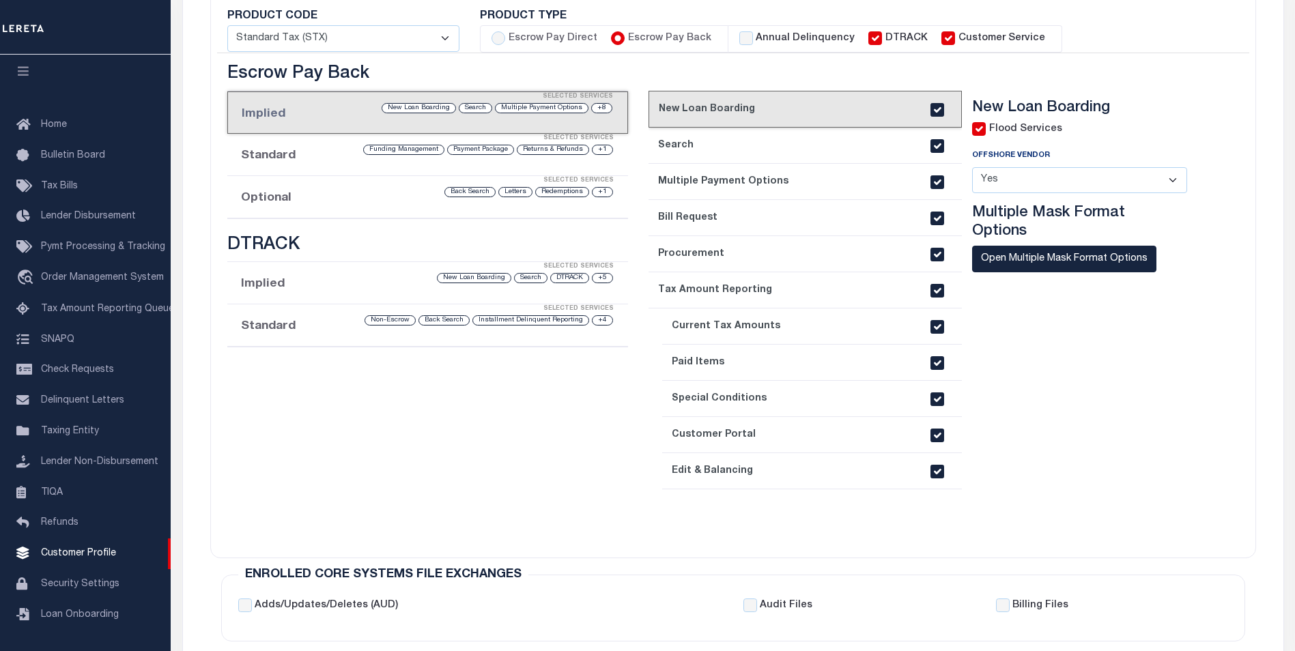
click at [425, 195] on div "+1 Redemptions Letters Back Search" at bounding box center [474, 192] width 281 height 13
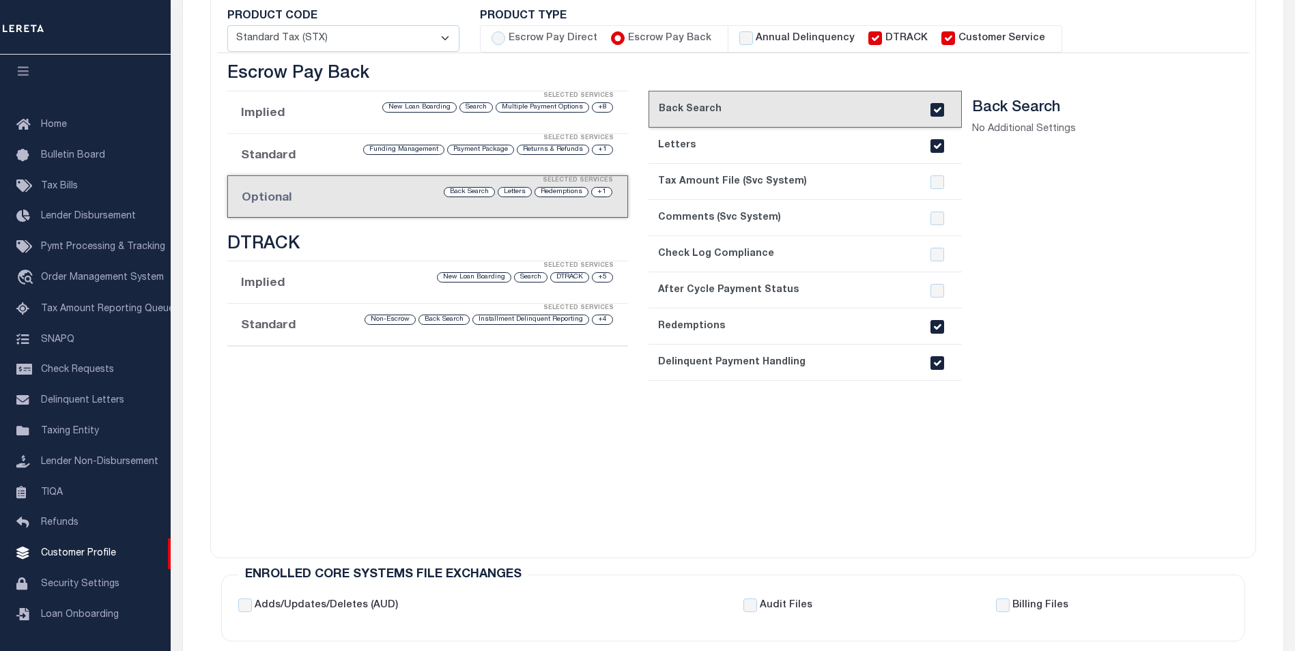
click at [934, 366] on input "checkbox" at bounding box center [937, 363] width 14 height 14
checkbox input "false"
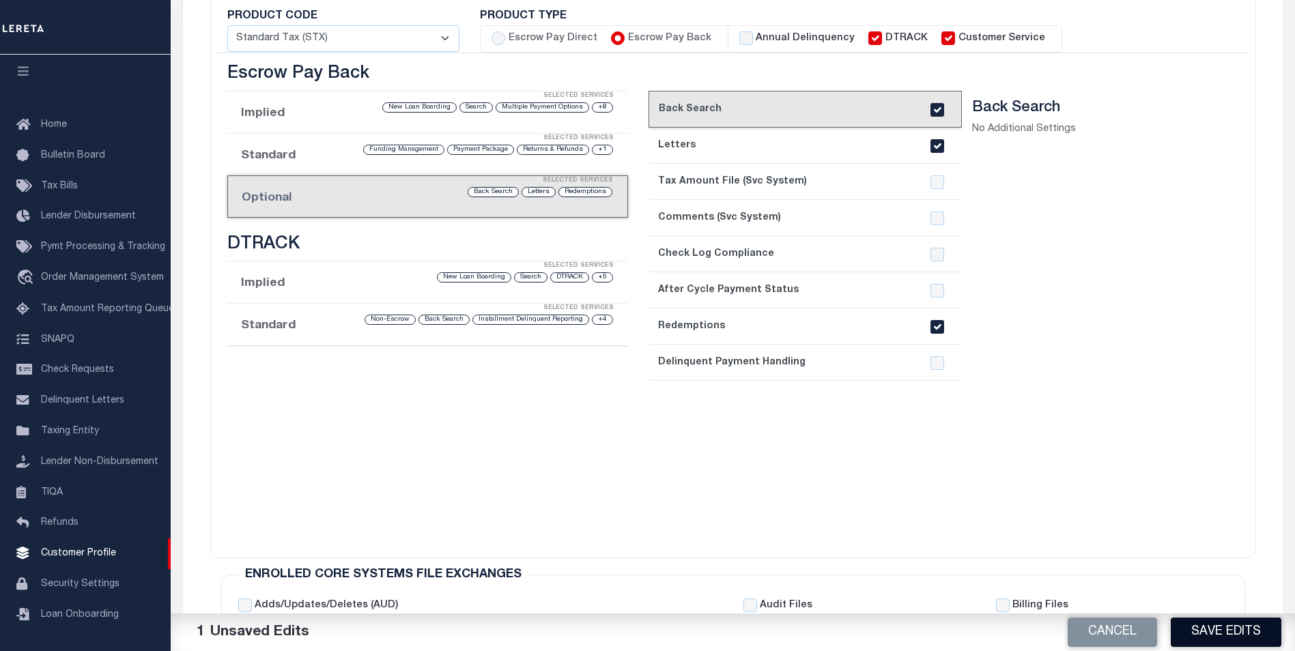
click at [1209, 621] on button "Save Edits" at bounding box center [1225, 632] width 111 height 29
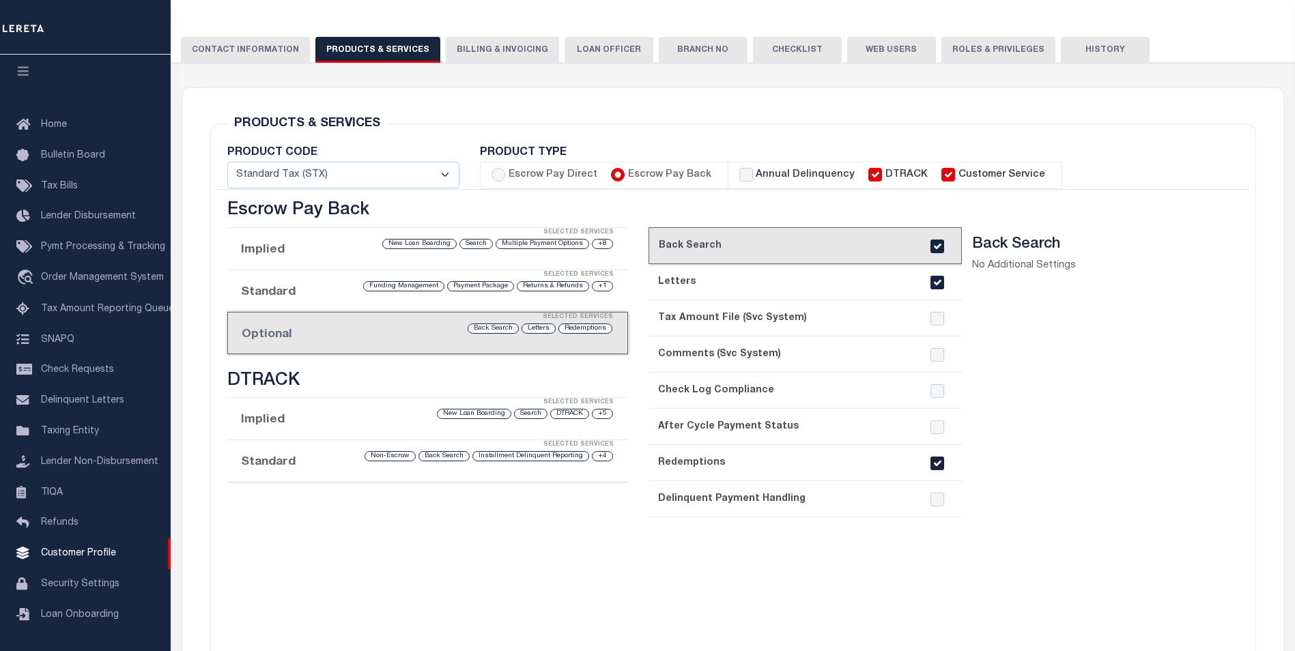
scroll to position [19, 0]
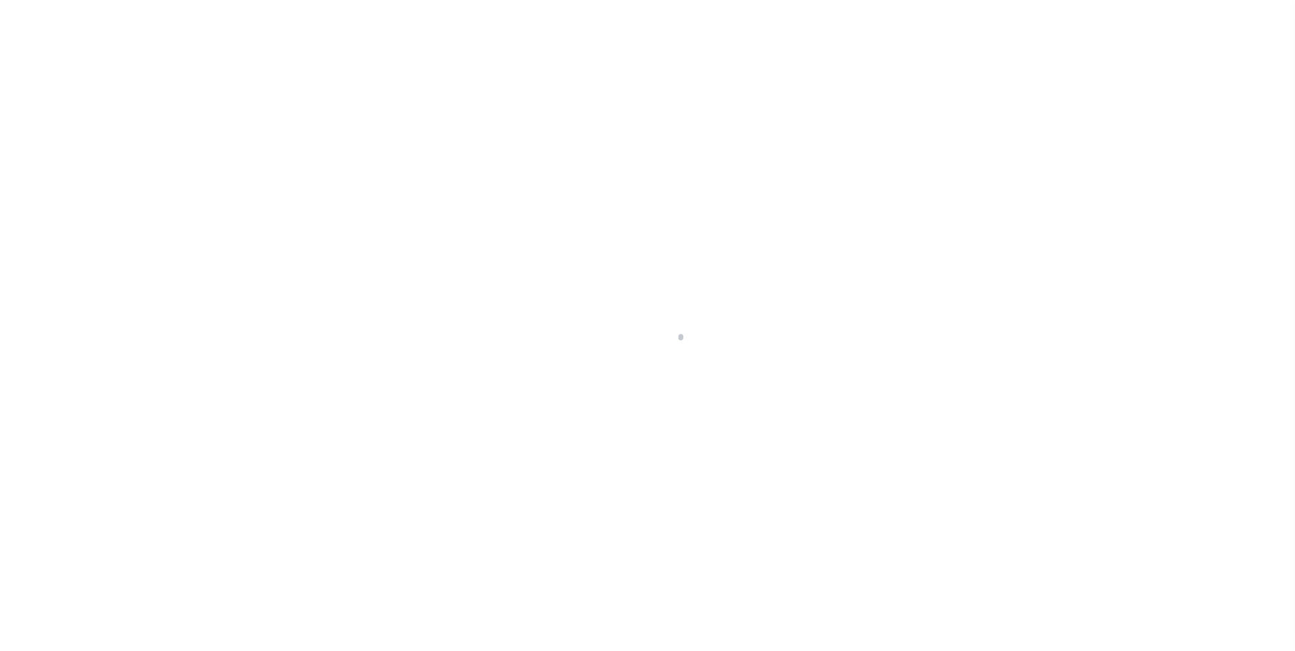
select select "RST"
select select "28"
select select "22"
select select "1"
